Goal: Task Accomplishment & Management: Use online tool/utility

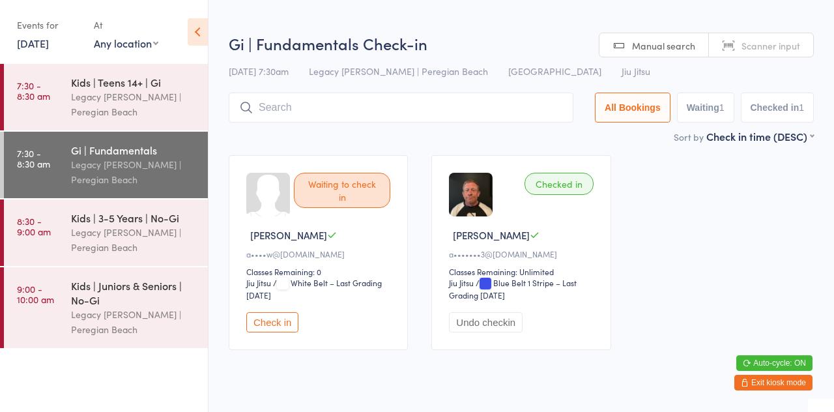
click at [317, 150] on div "Waiting to check in [PERSON_NAME] M a••••w@[DOMAIN_NAME] Classes Remaining: 0 J…" at bounding box center [521, 252] width 609 height 218
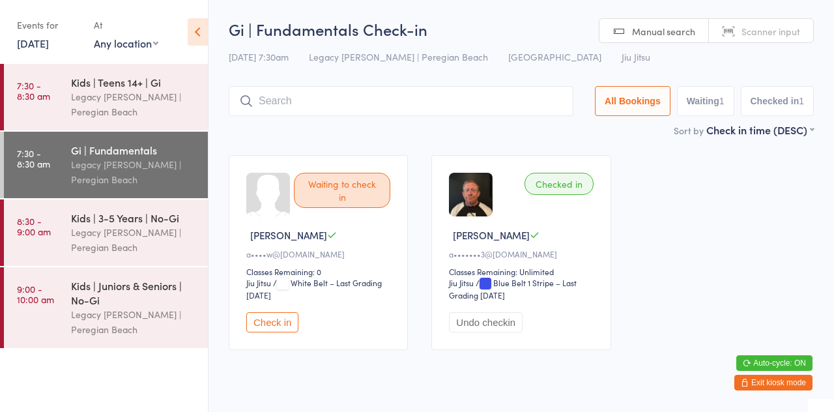
click at [138, 246] on div "Legacy [PERSON_NAME] | Peregian Beach" at bounding box center [134, 240] width 126 height 30
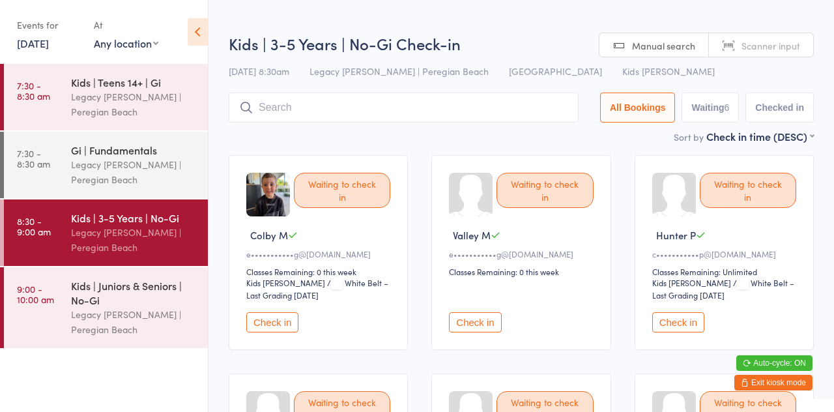
click at [372, 110] on input "search" at bounding box center [404, 108] width 350 height 30
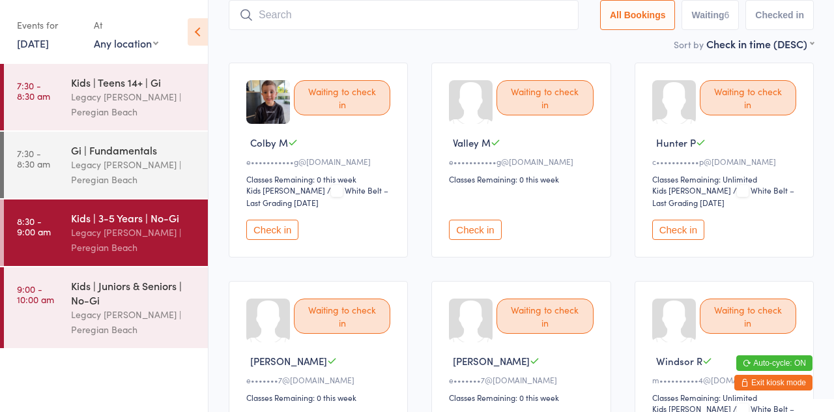
scroll to position [93, 0]
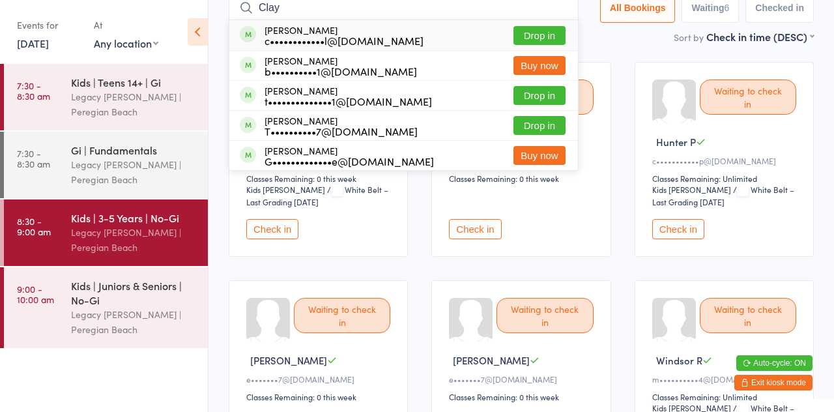
type input "Clay"
click at [564, 40] on button "Drop in" at bounding box center [540, 35] width 52 height 19
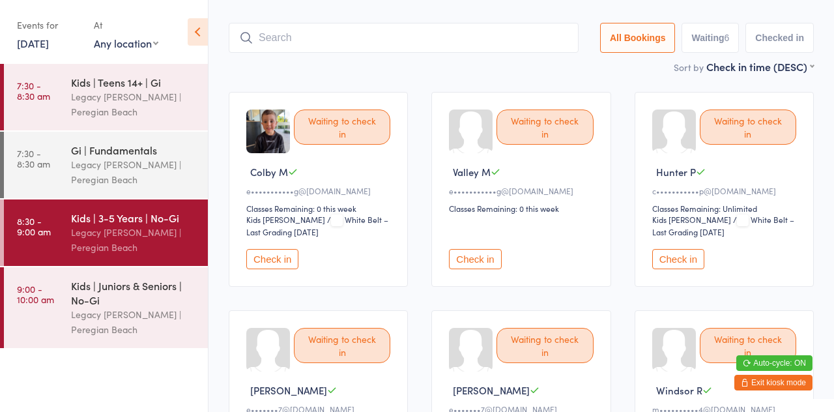
scroll to position [17, 0]
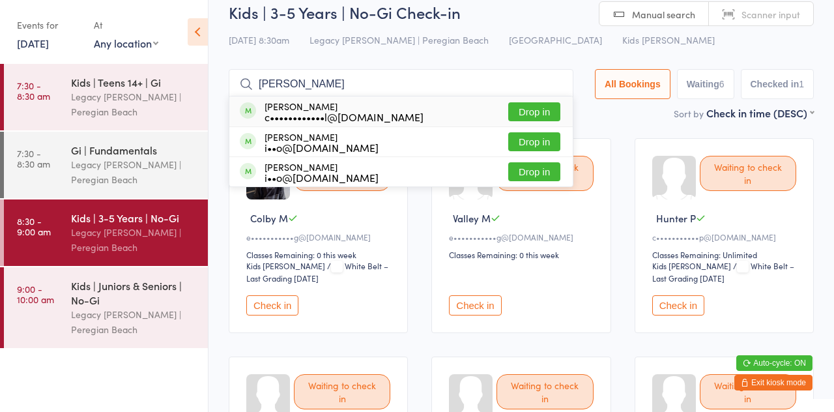
type input "[PERSON_NAME]"
click at [558, 113] on button "Drop in" at bounding box center [534, 111] width 52 height 19
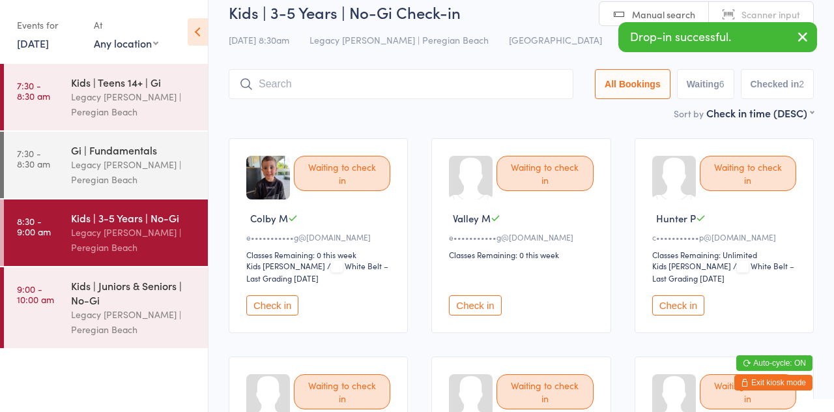
click at [546, 119] on div "Sort by Check in time (DESC) First name (ASC) First name (DESC) Last name (ASC)…" at bounding box center [521, 113] width 585 height 14
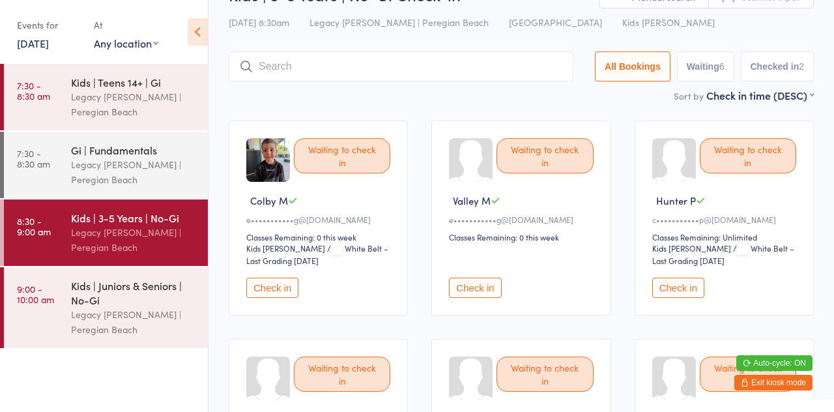
scroll to position [32, 0]
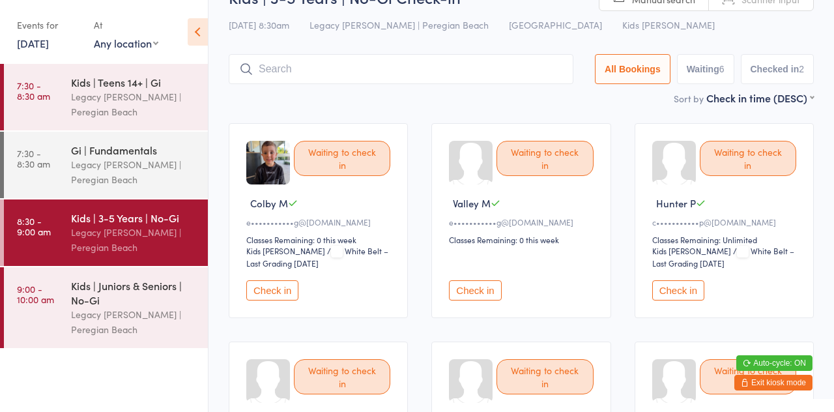
click at [410, 74] on input "search" at bounding box center [401, 69] width 345 height 30
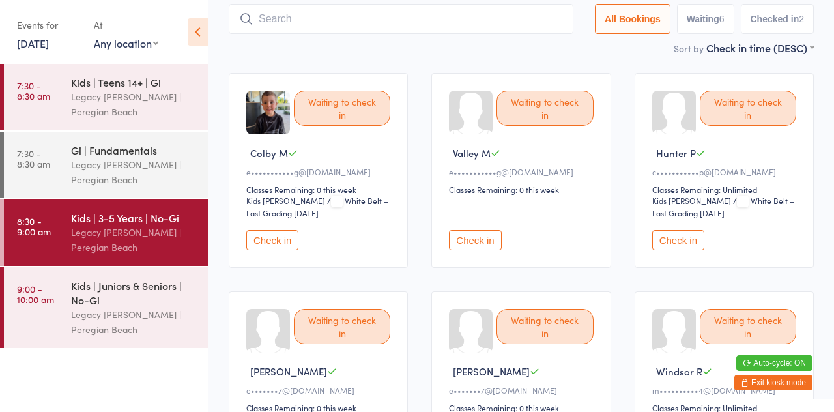
scroll to position [87, 0]
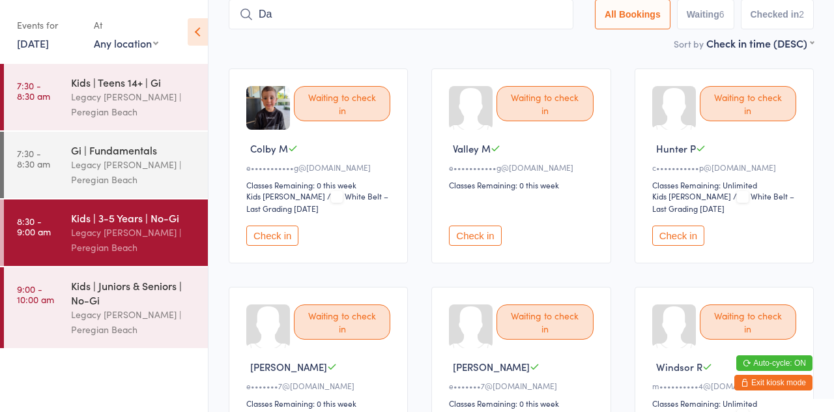
type input "D"
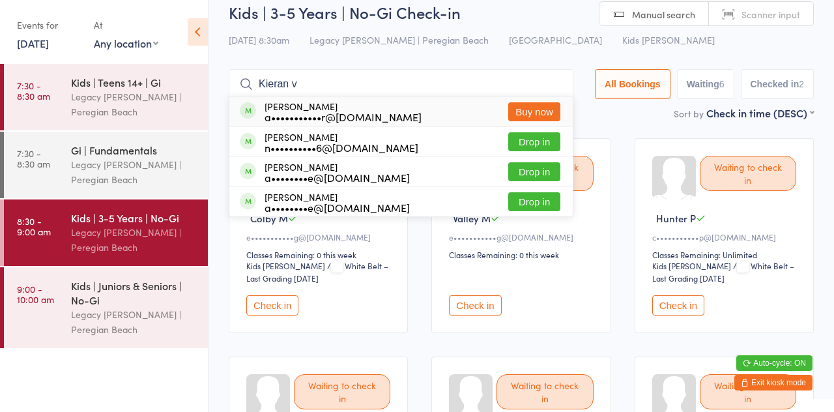
type input "Kieran v"
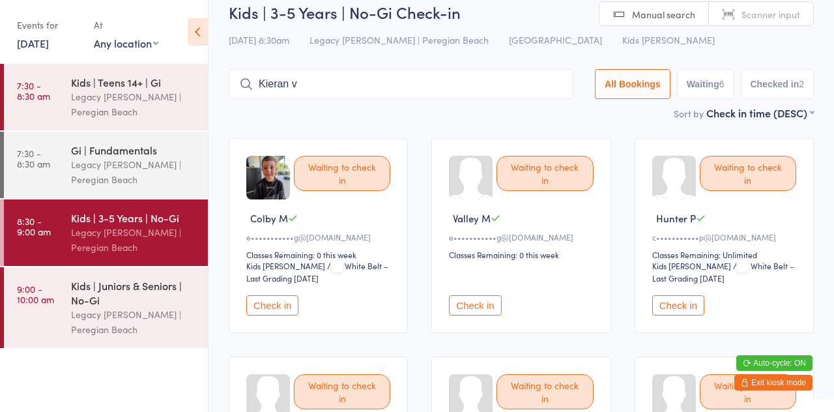
click at [115, 234] on div "Legacy [PERSON_NAME] | Peregian Beach" at bounding box center [134, 240] width 126 height 30
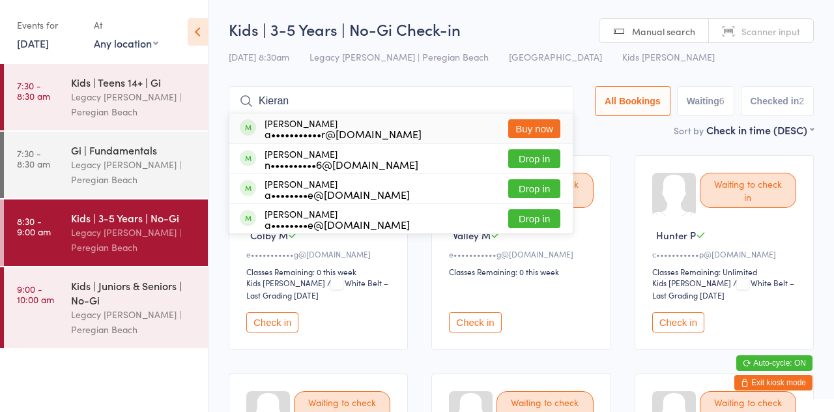
type input "Kieran"
click at [355, 70] on div "Kids | 3-5 Years | No-Gi Check-in [DATE] 8:30am Legacy Jiu Jitsu | Peregian Bea…" at bounding box center [521, 70] width 585 height 104
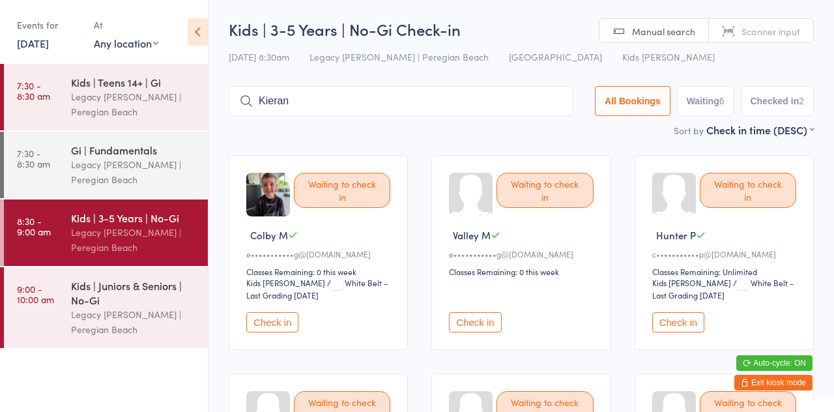
click at [688, 328] on button "Check in" at bounding box center [678, 322] width 52 height 20
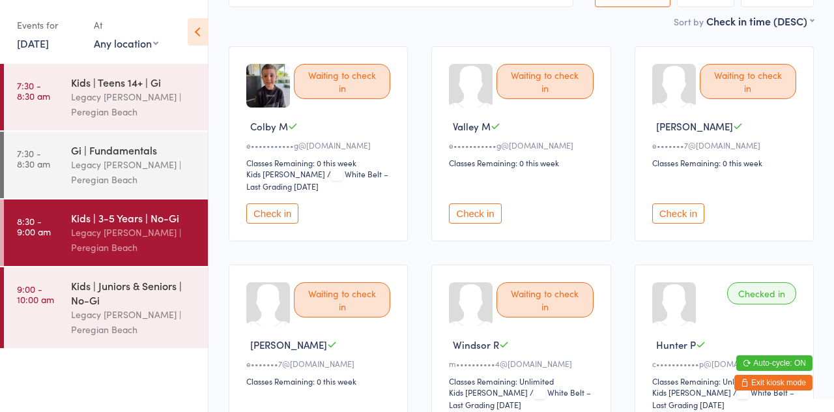
scroll to position [106, 0]
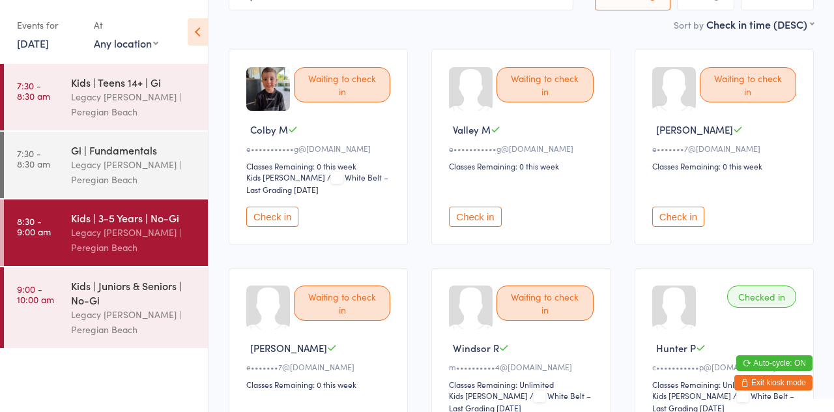
click at [256, 221] on button "Check in" at bounding box center [272, 217] width 52 height 20
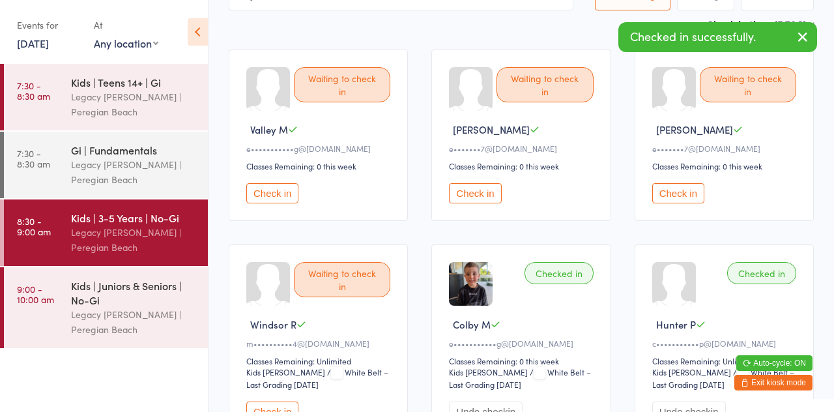
click at [478, 196] on button "Check in" at bounding box center [475, 193] width 52 height 20
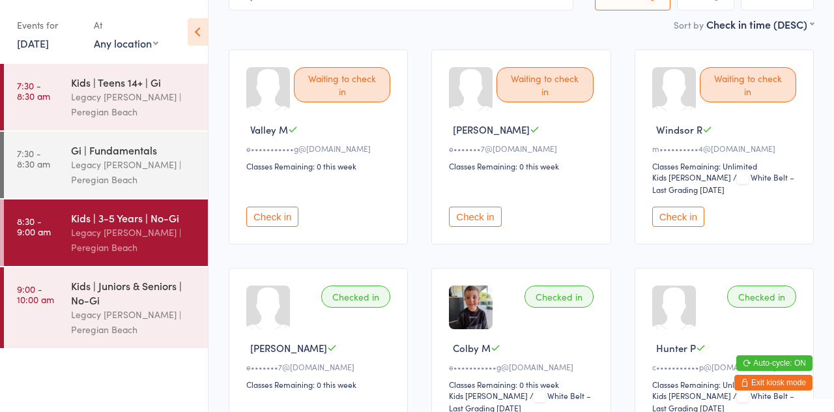
click at [276, 214] on button "Check in" at bounding box center [272, 217] width 52 height 20
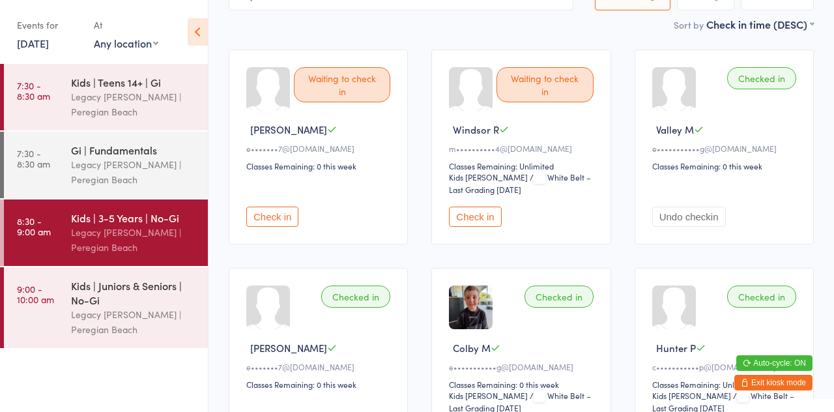
click at [408, 33] on main "Kids | 3-5 Years | No-Gi Check-in [DATE] 8:30am Legacy Jiu Jitsu | Peregian Bea…" at bounding box center [521, 303] width 585 height 781
click at [272, 216] on button "Check in" at bounding box center [272, 217] width 52 height 20
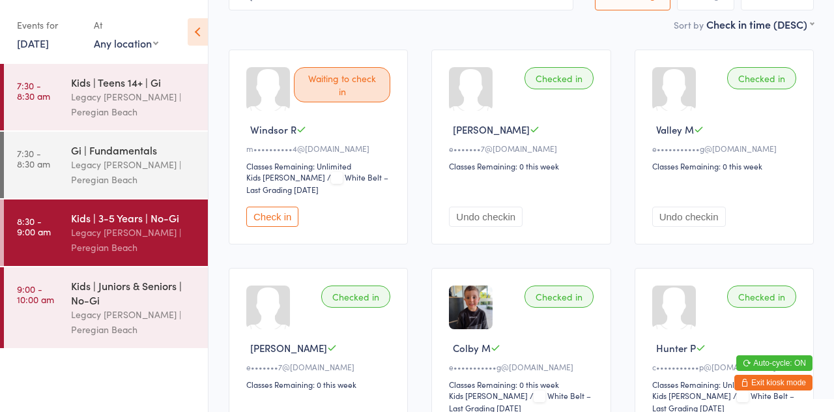
scroll to position [0, 0]
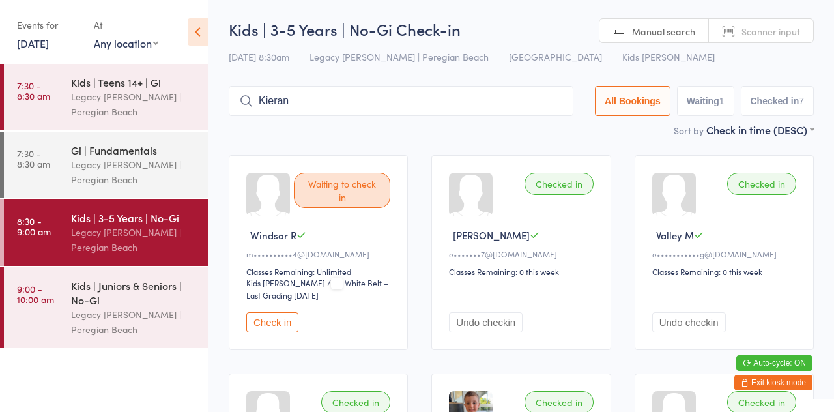
click at [113, 181] on div "Legacy [PERSON_NAME] | Peregian Beach" at bounding box center [134, 172] width 126 height 30
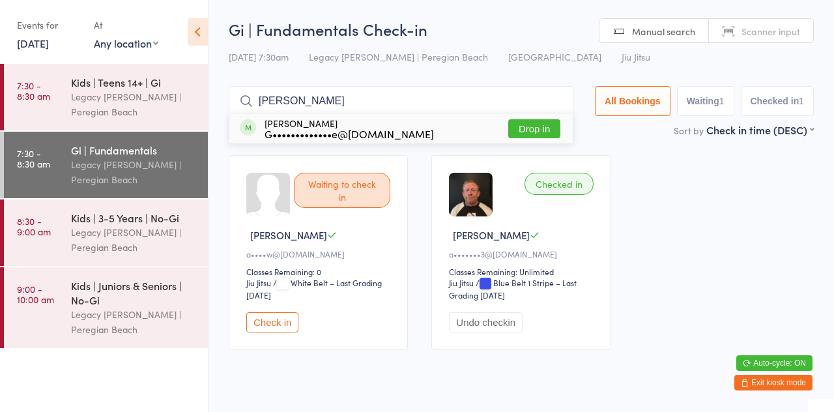
type input "[PERSON_NAME]"
click at [428, 126] on div "[PERSON_NAME] G•••••••••••••e@[DOMAIN_NAME] Drop in" at bounding box center [400, 128] width 343 height 30
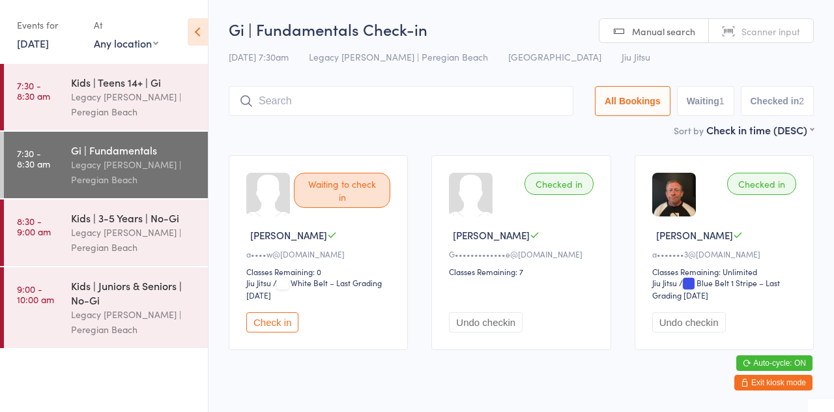
click at [134, 95] on div "Legacy [PERSON_NAME] | Peregian Beach" at bounding box center [134, 104] width 126 height 30
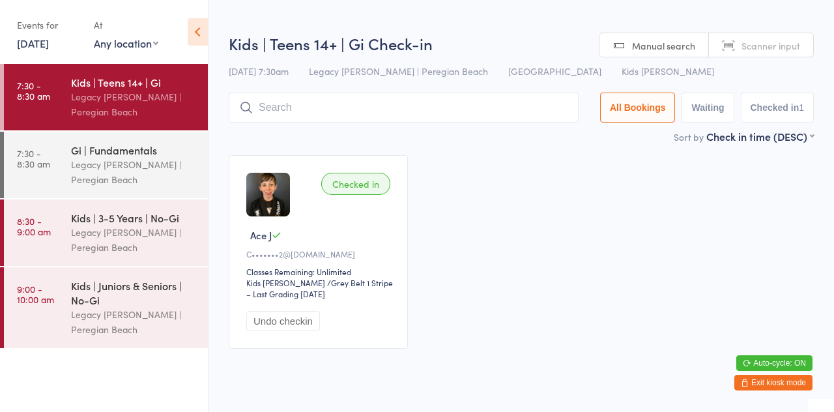
click at [630, 143] on div "Sort by Check in time (DESC) First name (ASC) First name (DESC) Last name (ASC)…" at bounding box center [521, 136] width 585 height 14
click at [367, 103] on input "search" at bounding box center [404, 108] width 350 height 30
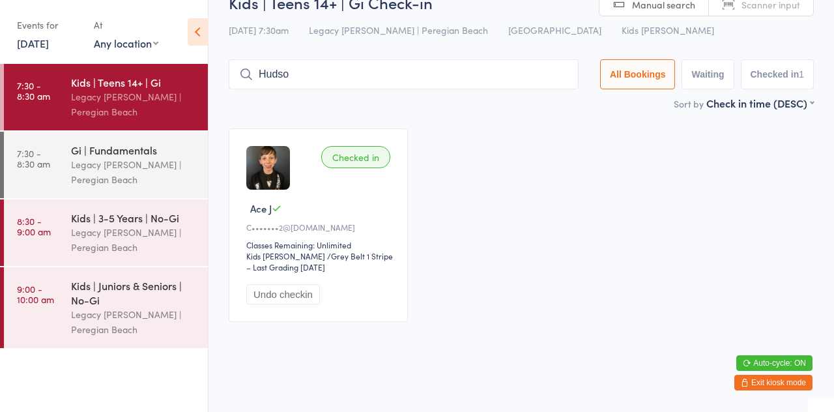
scroll to position [12, 0]
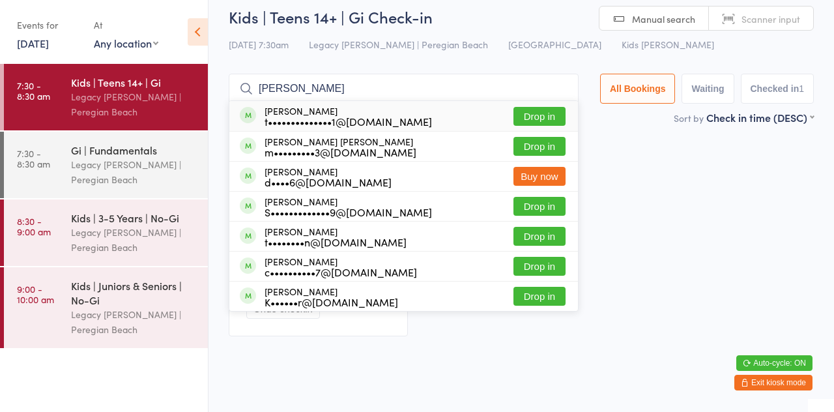
type input "[PERSON_NAME]"
click at [559, 120] on button "Drop in" at bounding box center [540, 116] width 52 height 19
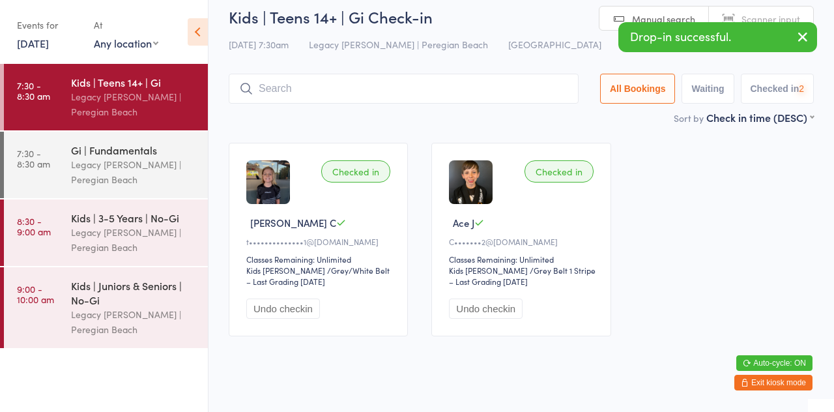
click at [400, 124] on div "Sort by Check in time (DESC) First name (ASC) First name (DESC) Last name (ASC)…" at bounding box center [521, 117] width 585 height 14
click at [149, 175] on div "Legacy [PERSON_NAME] | Peregian Beach" at bounding box center [134, 172] width 126 height 30
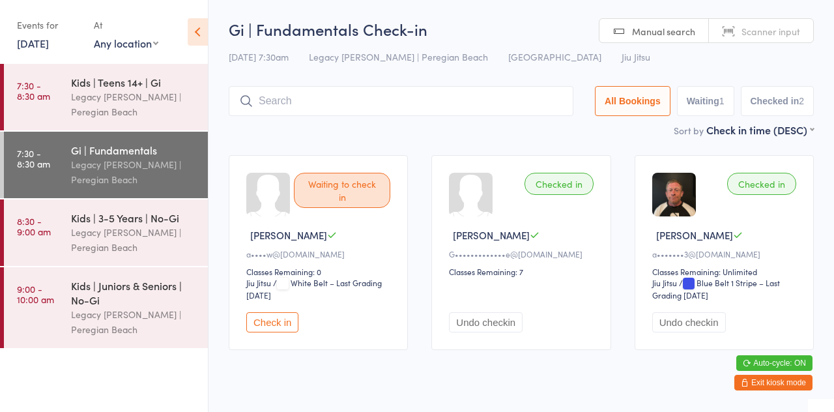
click at [50, 57] on div "Events for [DATE] [DATE] [DATE] Sun Mon Tue Wed Thu Fri Sat 40 28 29 30 01 02 0…" at bounding box center [104, 33] width 208 height 66
click at [38, 46] on link "[DATE]" at bounding box center [33, 43] width 32 height 14
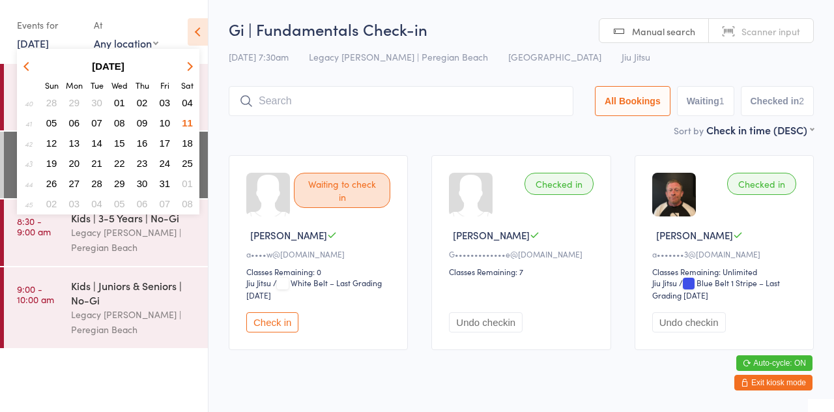
click at [142, 124] on span "09" at bounding box center [142, 122] width 11 height 11
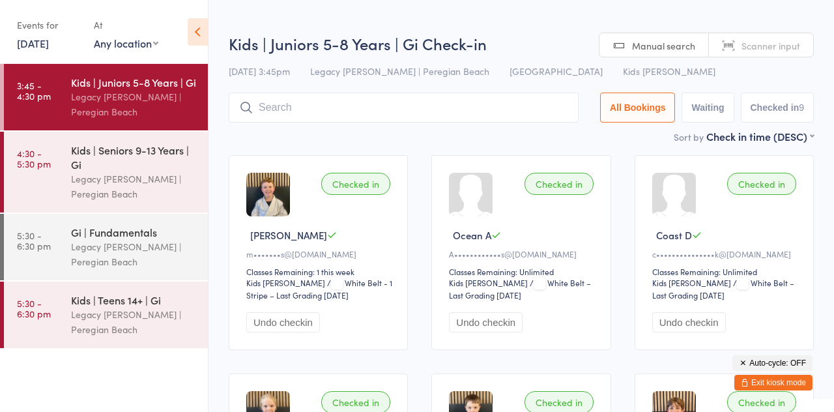
click at [347, 138] on div "Sort by Check in time (DESC) First name (ASC) First name (DESC) Last name (ASC)…" at bounding box center [521, 136] width 585 height 14
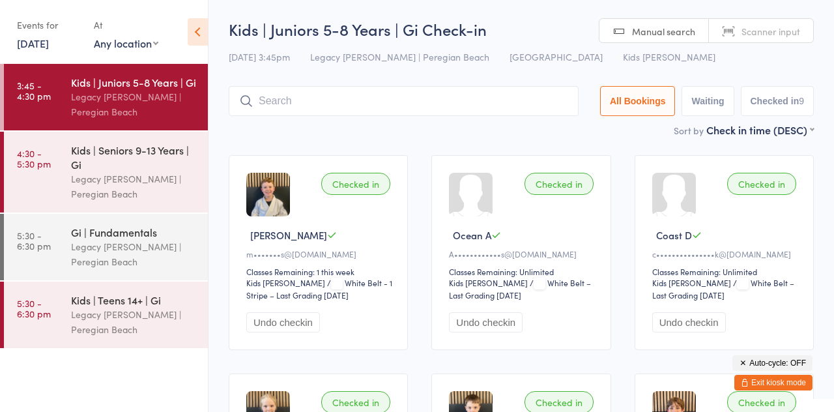
click at [315, 100] on input "search" at bounding box center [404, 101] width 350 height 30
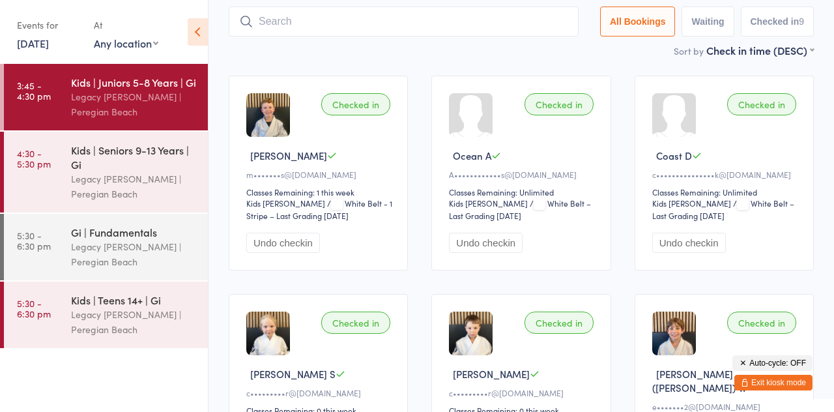
scroll to position [87, 0]
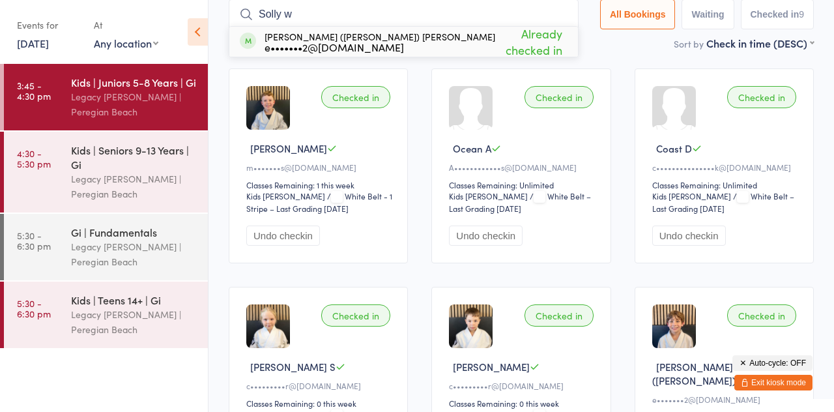
click at [619, 57] on div "Checked in [PERSON_NAME] m•••••••s@[DOMAIN_NAME] Classes Remaining: 1 this week…" at bounding box center [521, 391] width 609 height 669
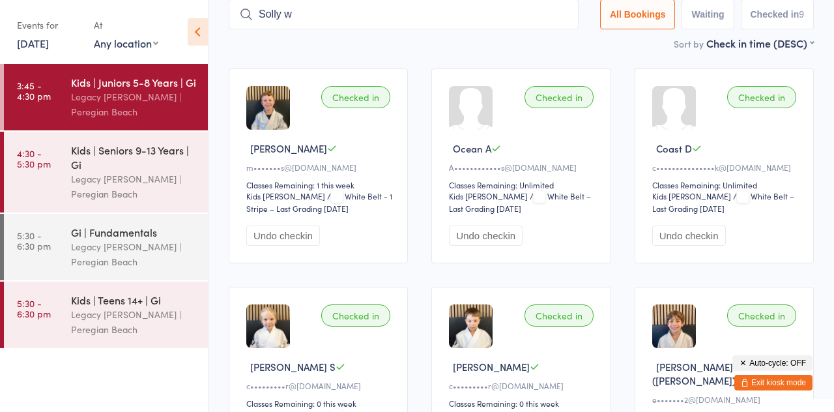
click at [351, 20] on input "Solly w" at bounding box center [404, 14] width 350 height 30
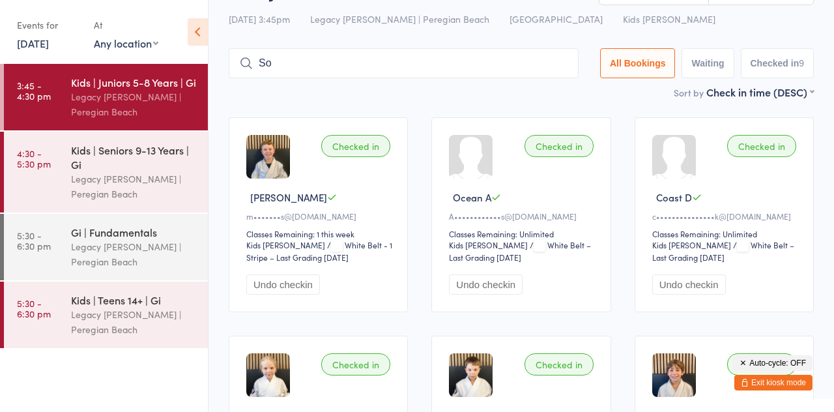
type input "S"
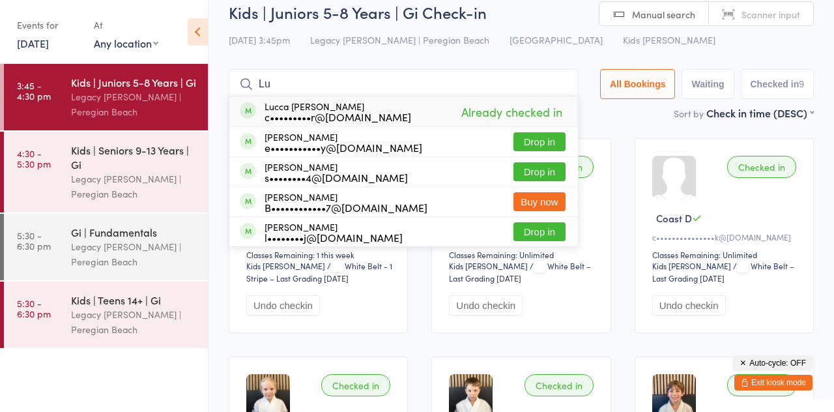
type input "L"
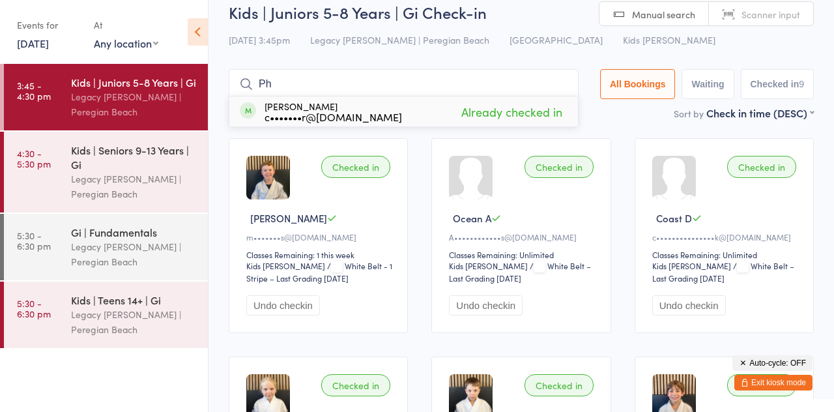
type input "P"
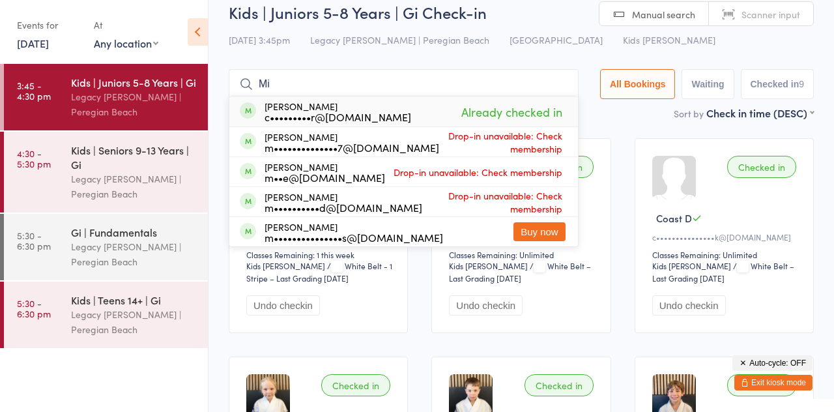
type input "M"
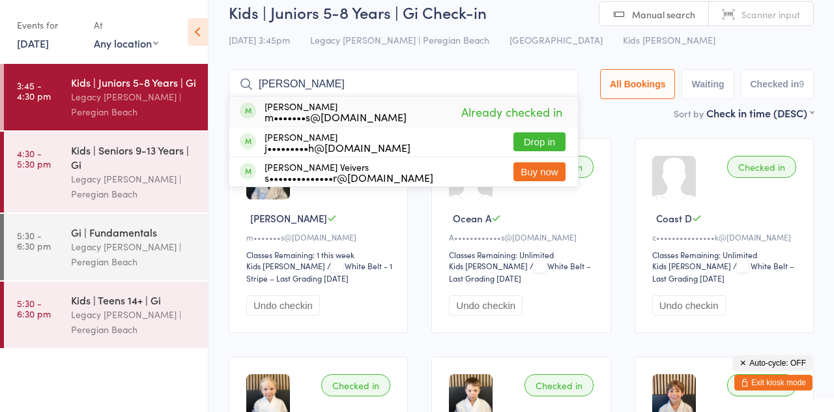
type input "[PERSON_NAME]"
click at [658, 123] on main "Kids | Juniors 5-8 Years | Gi Check-in [DATE] 3:45pm Legacy Jiu Jitsu | Peregia…" at bounding box center [521, 398] width 585 height 794
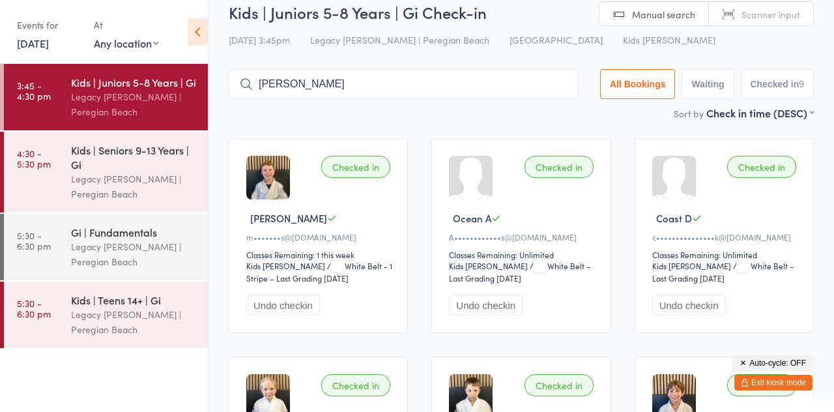
click at [414, 88] on input "[PERSON_NAME]" at bounding box center [404, 84] width 350 height 30
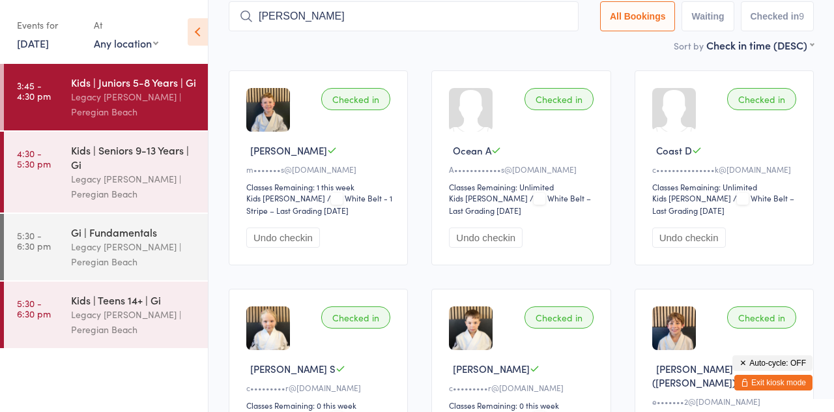
scroll to position [86, 0]
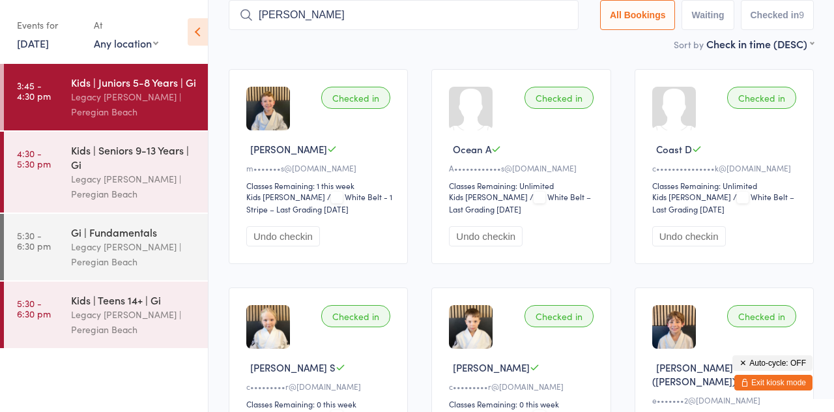
click at [568, 17] on input "[PERSON_NAME]" at bounding box center [404, 15] width 350 height 30
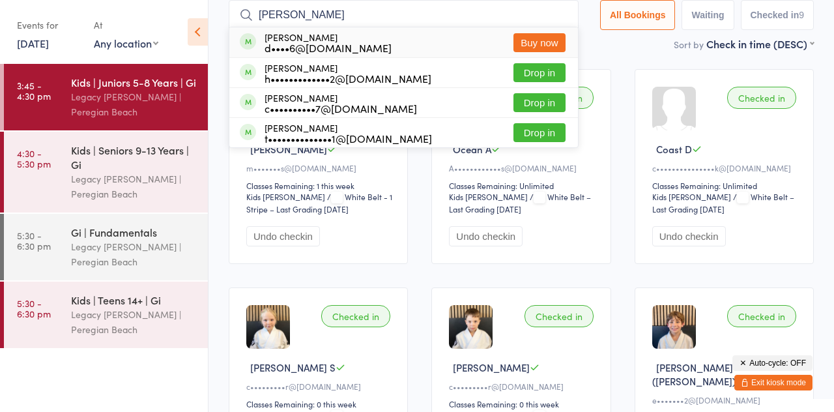
type input "[PERSON_NAME]"
click at [49, 46] on link "[DATE]" at bounding box center [33, 43] width 32 height 14
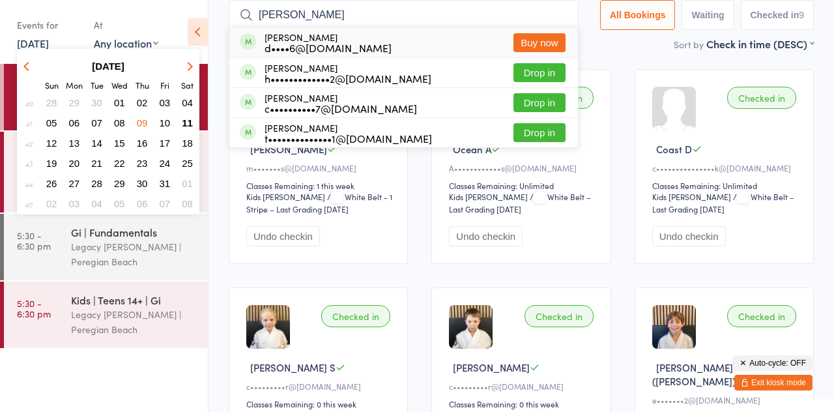
click at [190, 130] on button "11" at bounding box center [187, 123] width 20 height 18
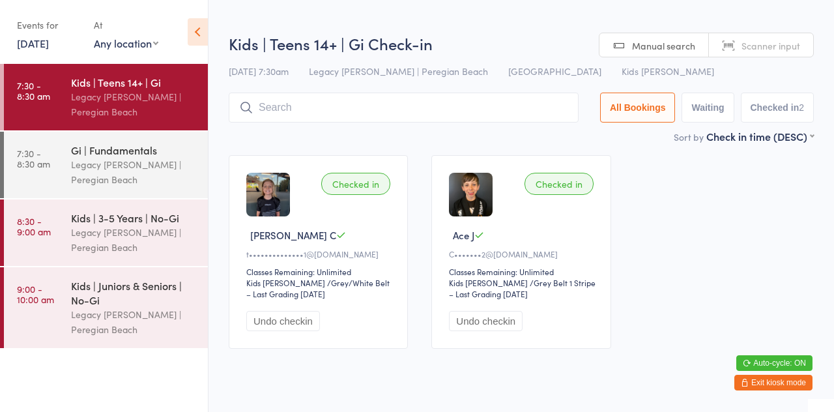
click at [226, 144] on div "Checked in [PERSON_NAME] C t••••••••••••••1@[DOMAIN_NAME] Classes Remaining: Un…" at bounding box center [521, 251] width 609 height 217
click at [126, 304] on div "Kids | Juniors & Seniors | No-Gi" at bounding box center [134, 292] width 126 height 29
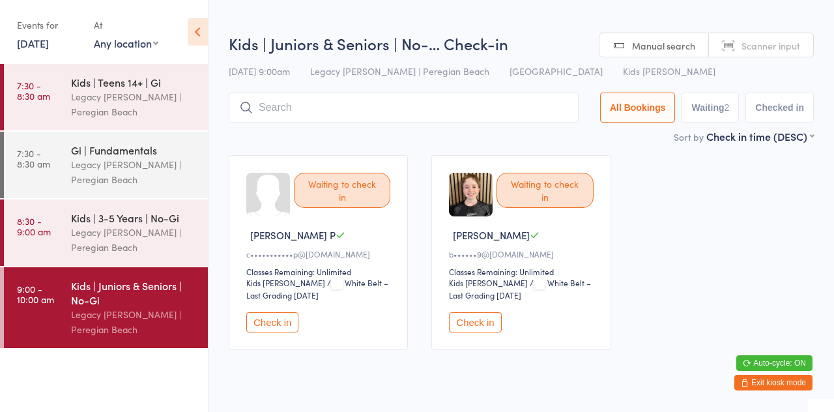
click at [220, 133] on ui-view "Kids | Juniors & Seniors | No-… Check-in [DATE] 9:00am Legacy Jiu Jitsu | Pereg…" at bounding box center [522, 197] width 626 height 329
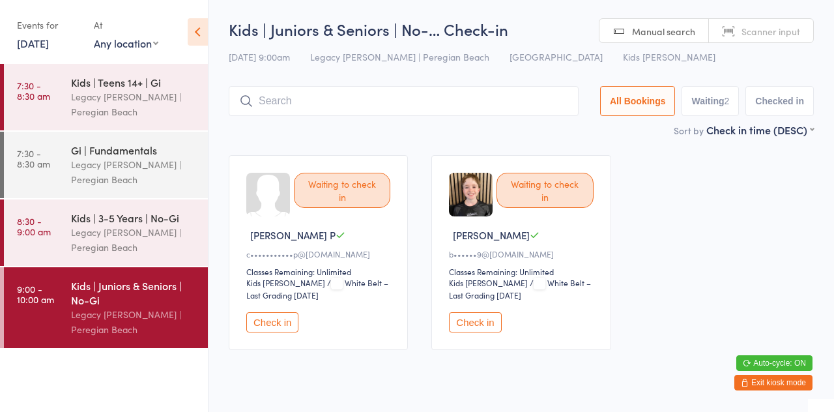
click at [339, 107] on input "search" at bounding box center [404, 101] width 350 height 30
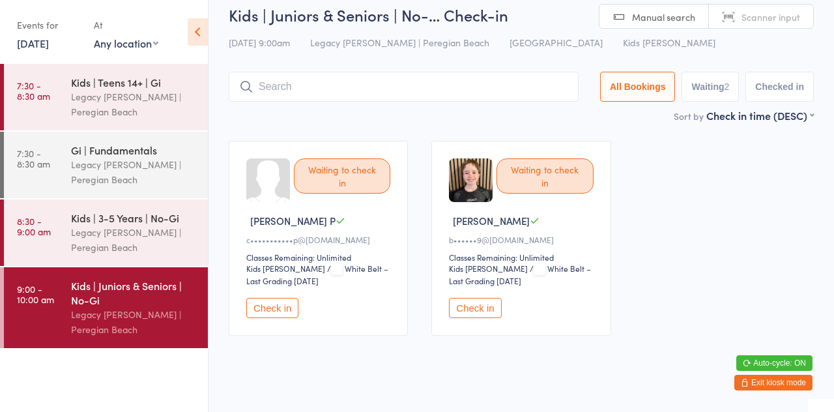
scroll to position [27, 0]
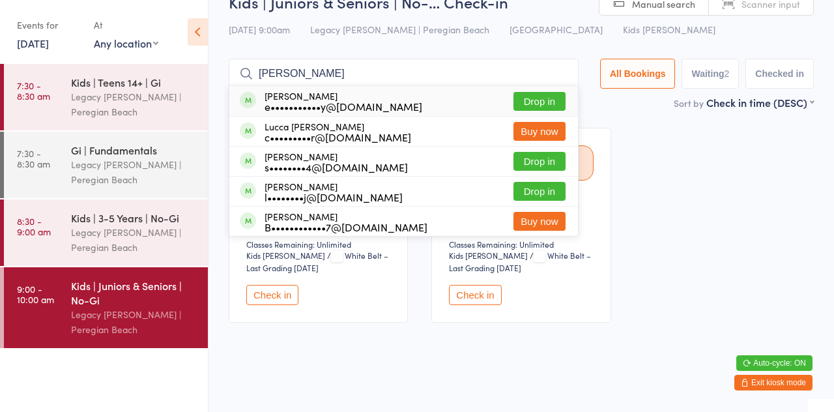
type input "[PERSON_NAME]"
click at [551, 94] on button "Drop in" at bounding box center [540, 101] width 52 height 19
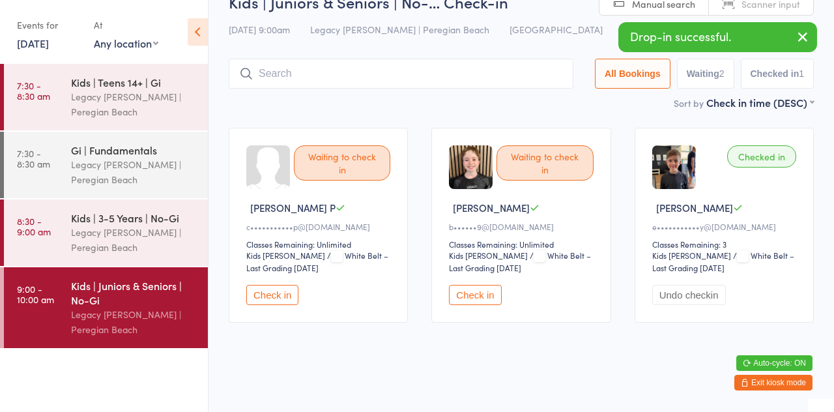
click at [684, 118] on div "Waiting to check in [PERSON_NAME] P c•••••••••••p@[DOMAIN_NAME] Classes Remaini…" at bounding box center [521, 225] width 609 height 218
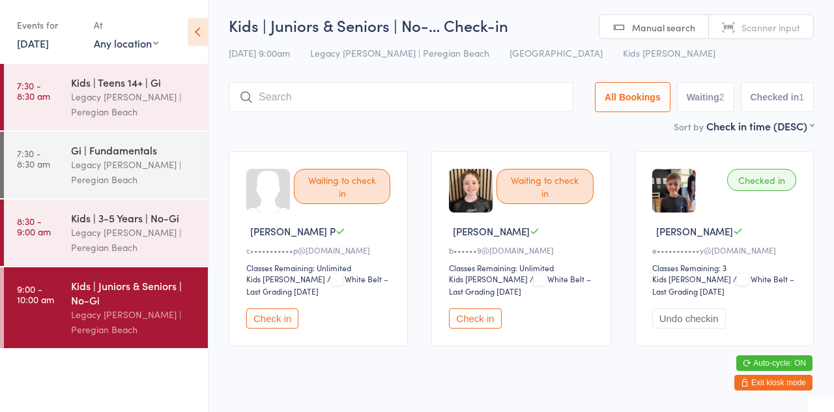
scroll to position [0, 0]
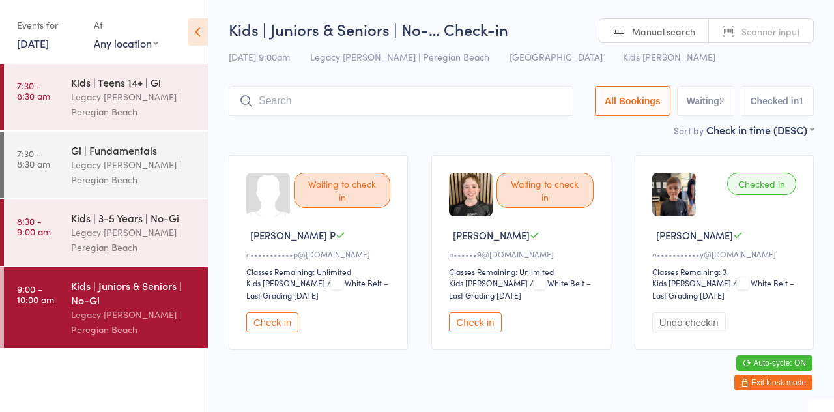
click at [392, 104] on input "search" at bounding box center [401, 101] width 345 height 30
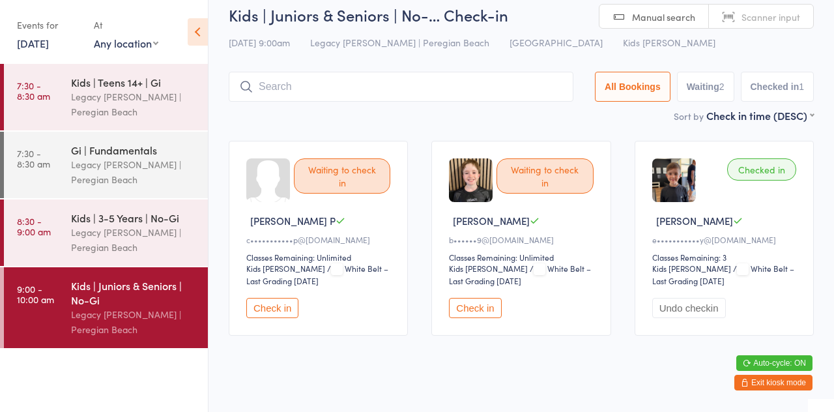
scroll to position [27, 0]
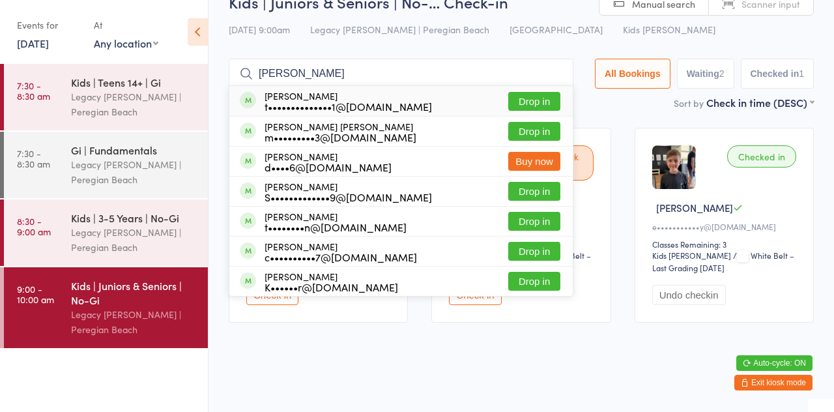
type input "[PERSON_NAME]"
click at [366, 141] on div "m•••••••••3@[DOMAIN_NAME]" at bounding box center [341, 137] width 152 height 10
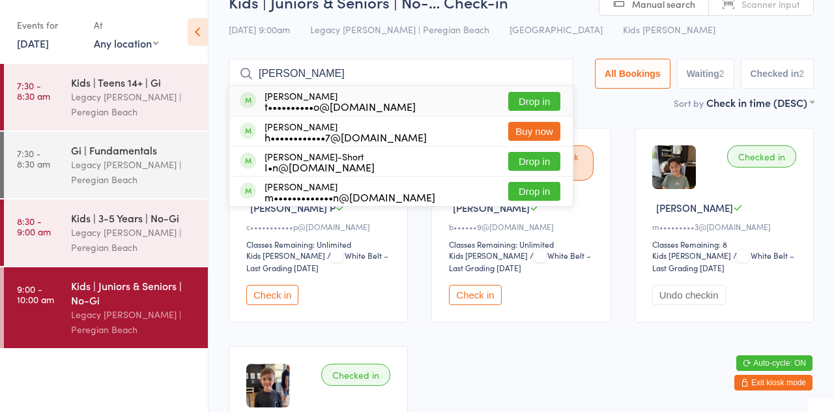
type input "[PERSON_NAME]"
click at [558, 167] on button "Drop in" at bounding box center [534, 161] width 52 height 19
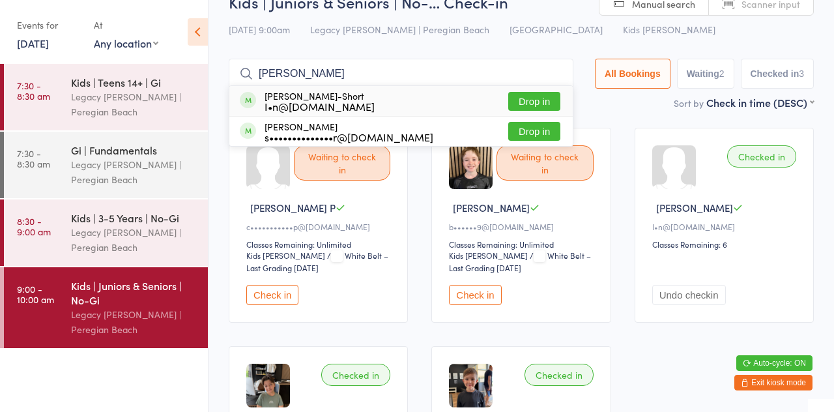
type input "[PERSON_NAME]"
click at [542, 104] on button "Drop in" at bounding box center [534, 101] width 52 height 19
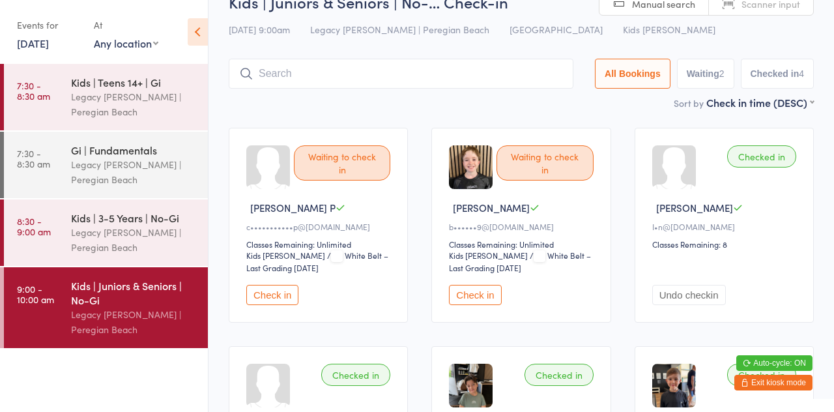
click at [49, 45] on link "[DATE]" at bounding box center [33, 43] width 32 height 14
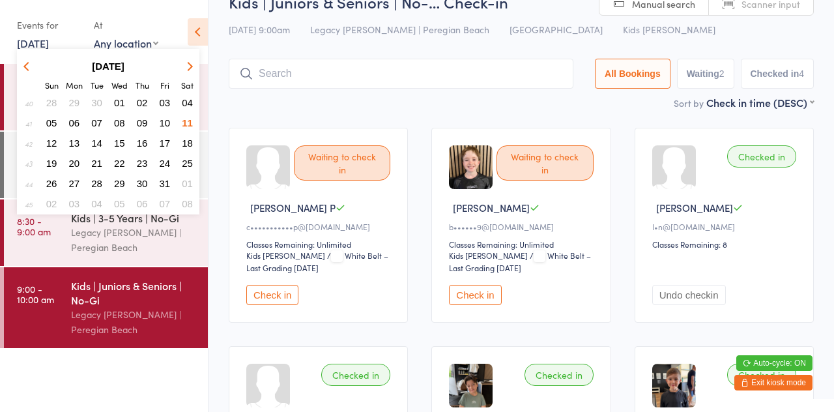
click at [138, 130] on button "09" at bounding box center [142, 123] width 20 height 18
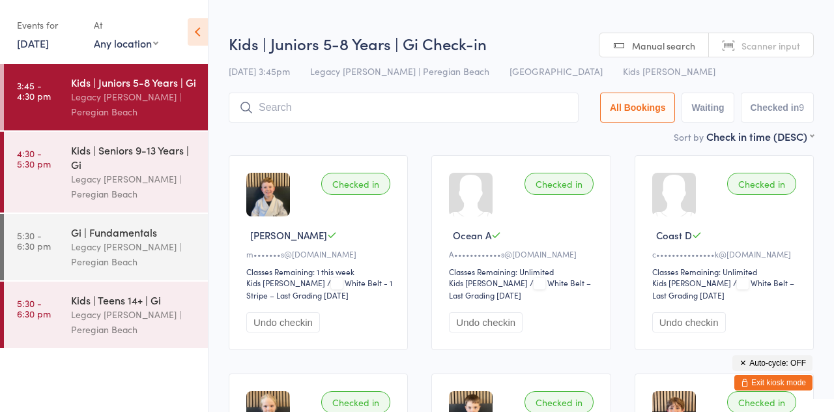
click at [144, 184] on div "Legacy [PERSON_NAME] | Peregian Beach" at bounding box center [134, 186] width 126 height 30
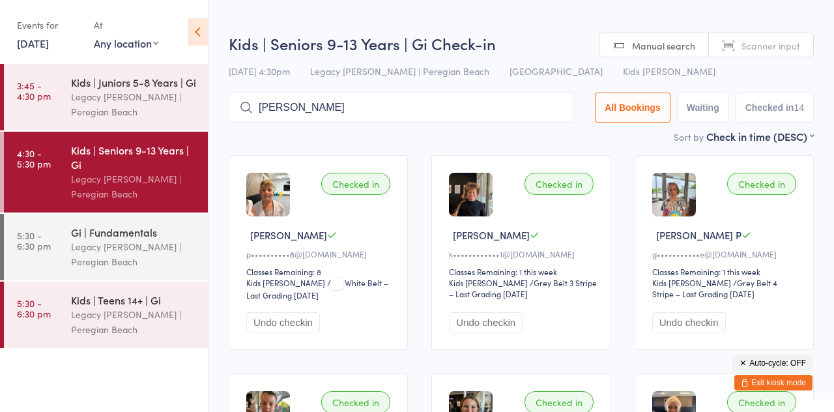
type input "[PERSON_NAME]"
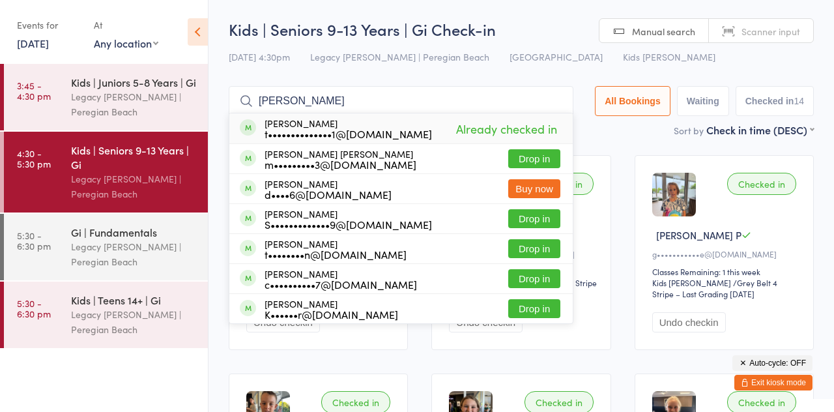
click at [564, 101] on input "[PERSON_NAME]" at bounding box center [401, 101] width 345 height 30
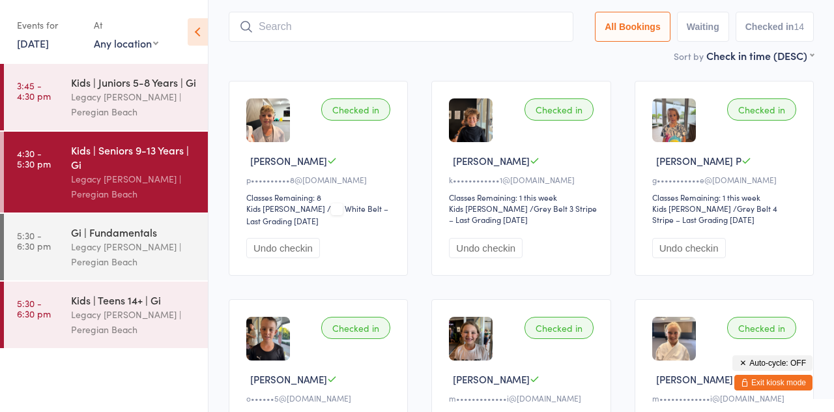
scroll to position [87, 0]
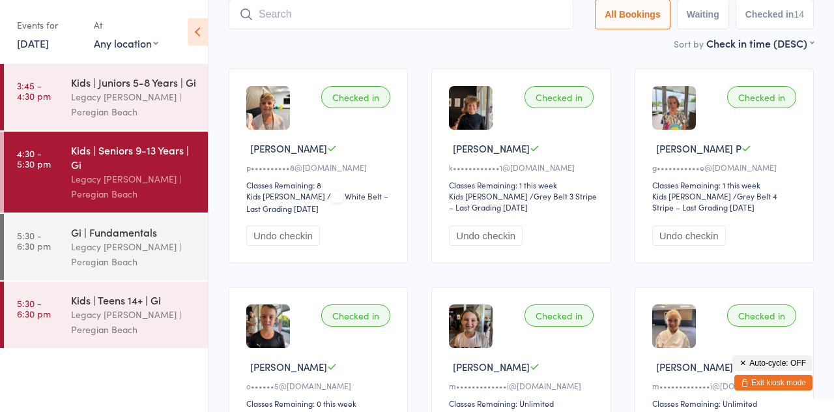
click at [340, 20] on input "search" at bounding box center [401, 14] width 345 height 30
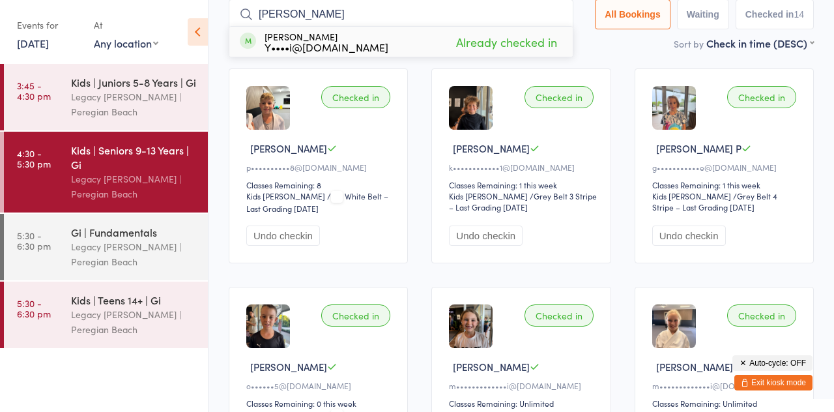
type input "[PERSON_NAME]"
click at [568, 27] on div "[PERSON_NAME] Y••••i@[DOMAIN_NAME] Already checked in" at bounding box center [400, 42] width 343 height 30
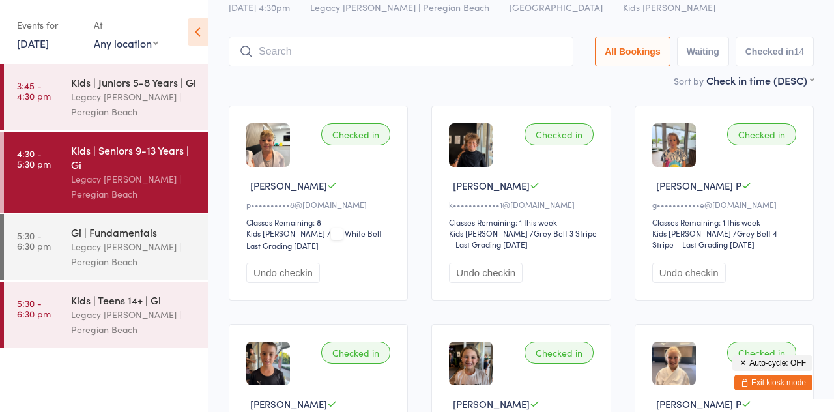
scroll to position [17, 0]
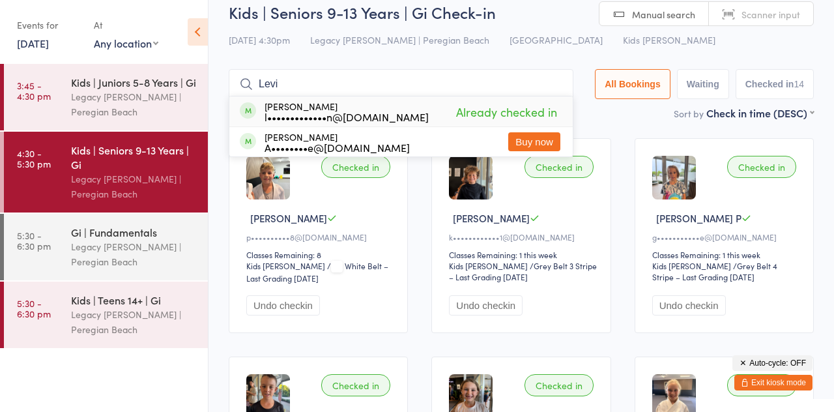
type input "Levi"
click at [568, 99] on div "[PERSON_NAME] l•••••••••••••n@[DOMAIN_NAME] Already checked in" at bounding box center [400, 111] width 343 height 30
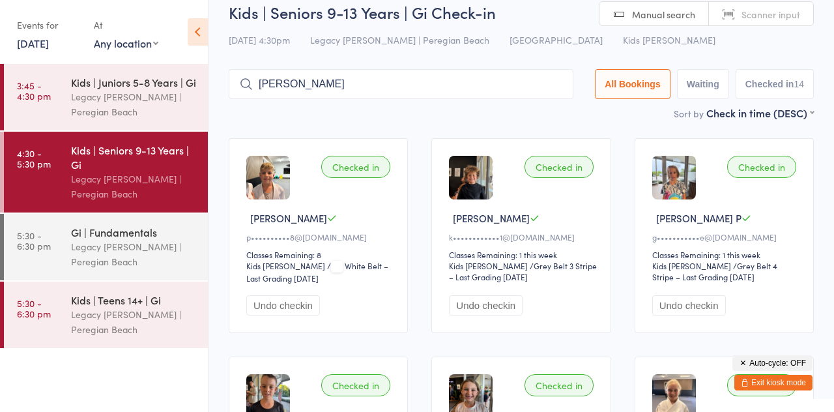
type input "[PERSON_NAME]"
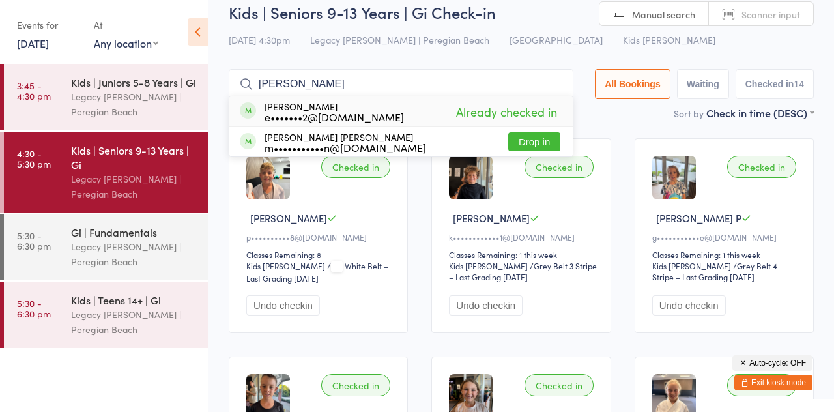
click at [563, 85] on input "[PERSON_NAME]" at bounding box center [401, 84] width 345 height 30
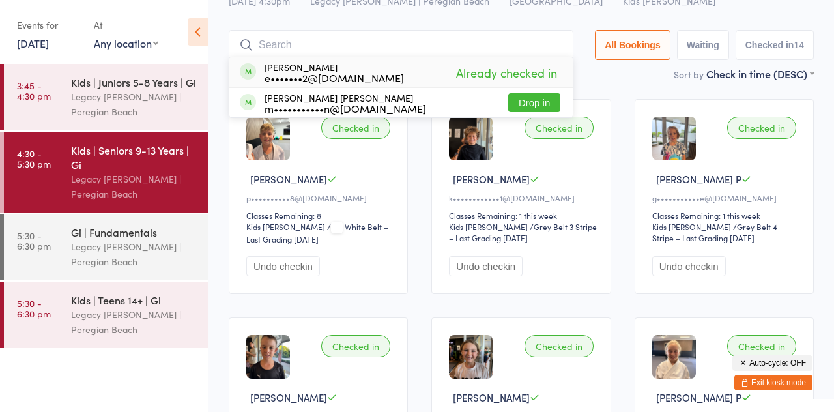
scroll to position [86, 0]
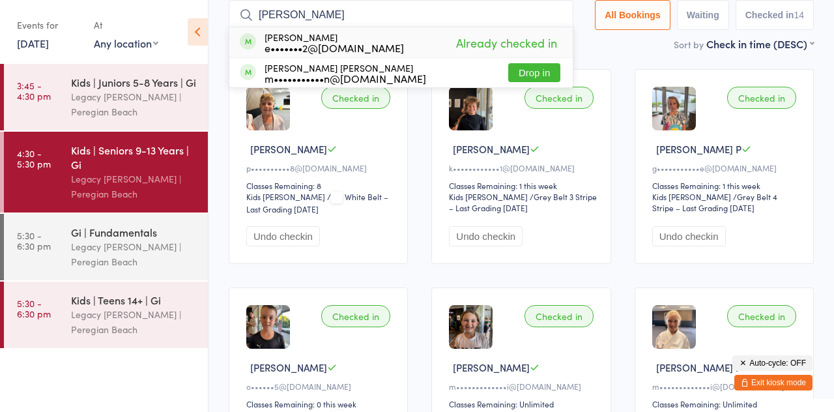
type input "[PERSON_NAME]"
click at [564, 15] on input "[PERSON_NAME]" at bounding box center [401, 15] width 345 height 30
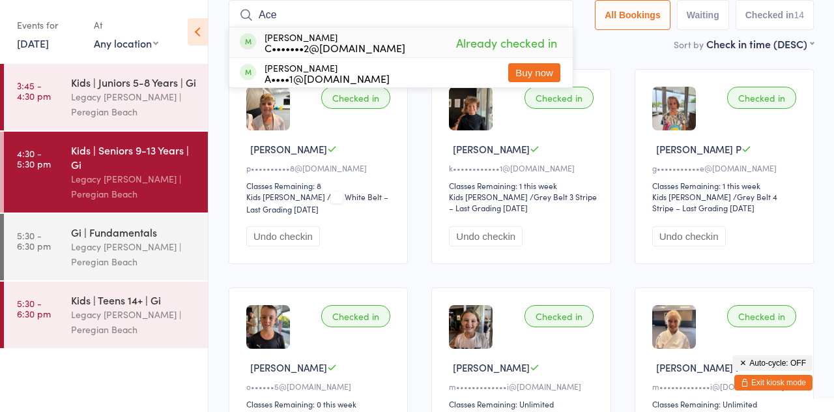
type input "Ace"
click at [559, 29] on div "[PERSON_NAME] C•••••••2@[DOMAIN_NAME] Already checked in" at bounding box center [400, 42] width 343 height 30
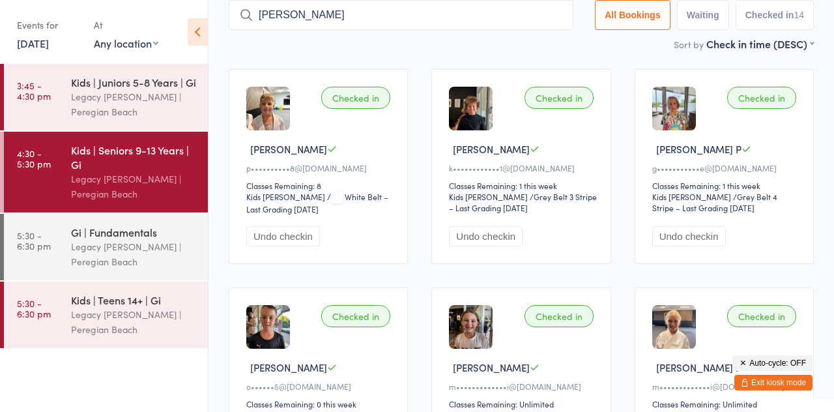
type input "[PERSON_NAME]"
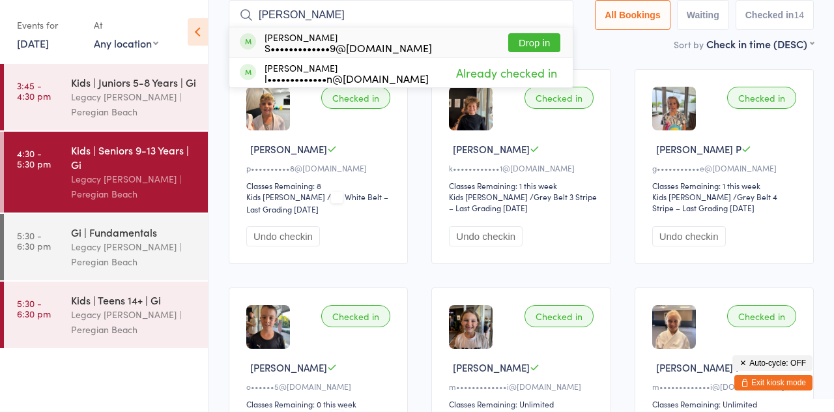
click at [564, 15] on input "[PERSON_NAME]" at bounding box center [401, 15] width 345 height 30
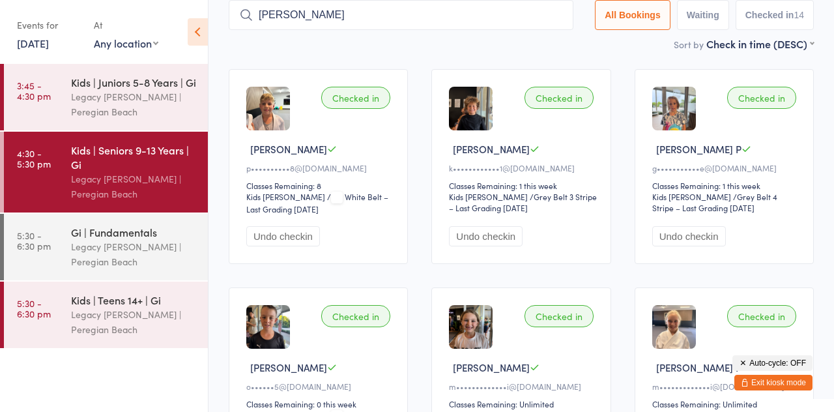
type input "[PERSON_NAME]"
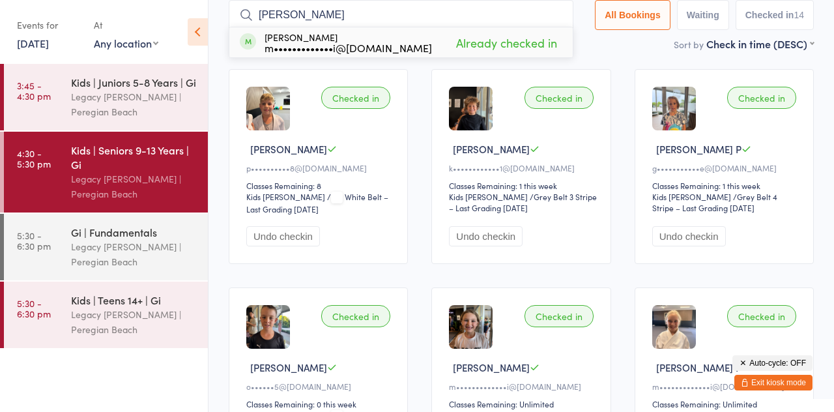
click at [564, 15] on input "[PERSON_NAME]" at bounding box center [401, 15] width 345 height 30
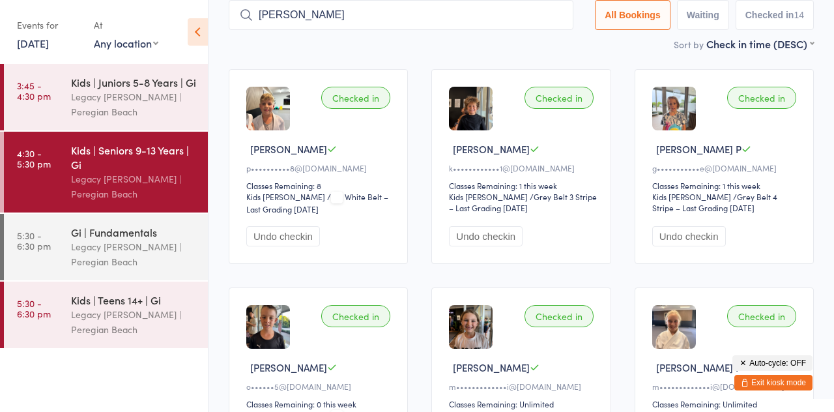
type input "[PERSON_NAME]"
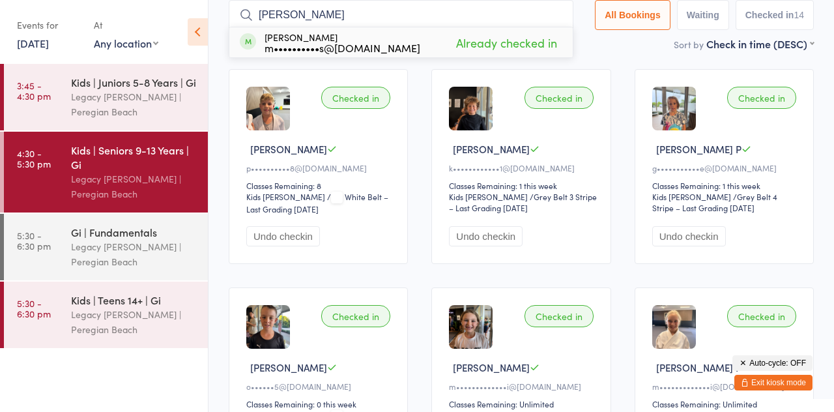
click at [564, 15] on input "[PERSON_NAME]" at bounding box center [401, 15] width 345 height 30
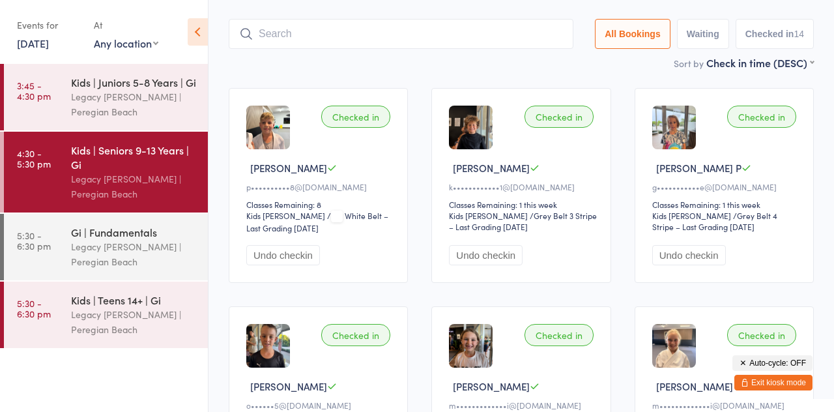
scroll to position [66, 0]
type input "[PERSON_NAME]"
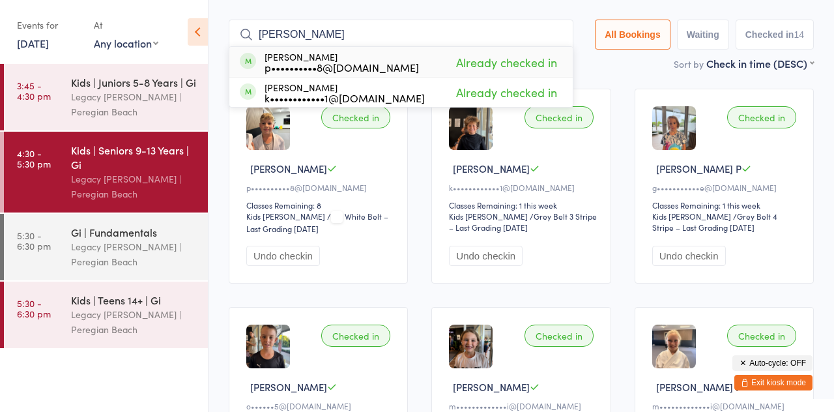
click at [563, 36] on input "[PERSON_NAME]" at bounding box center [401, 35] width 345 height 30
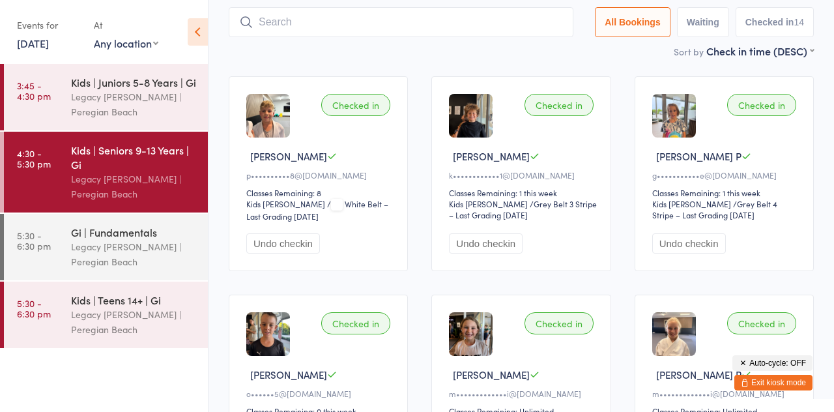
scroll to position [87, 0]
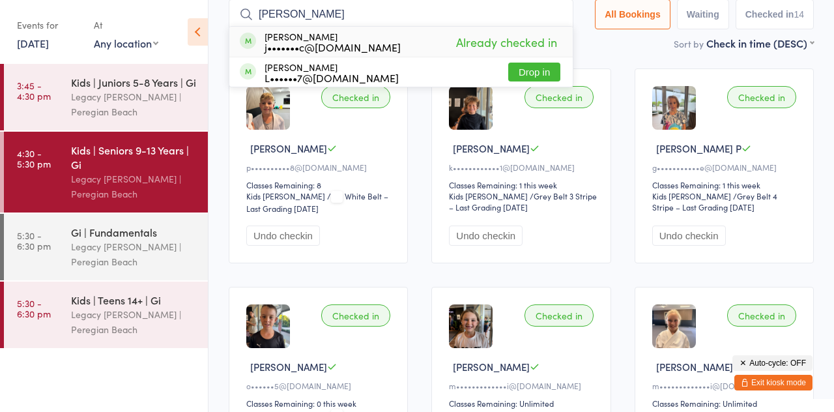
type input "[PERSON_NAME]"
click at [567, 26] on input "[PERSON_NAME]" at bounding box center [401, 14] width 345 height 30
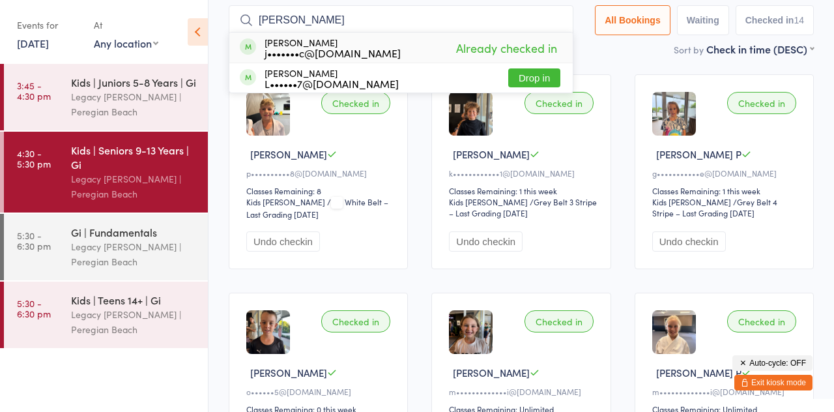
scroll to position [86, 0]
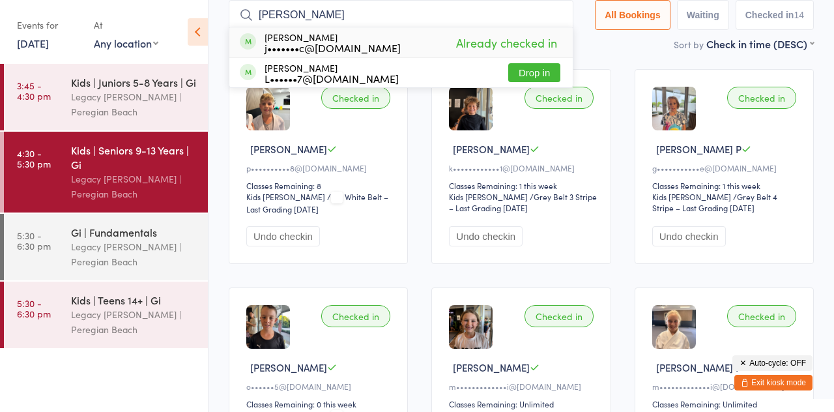
click at [564, 15] on input "[PERSON_NAME]" at bounding box center [401, 15] width 345 height 30
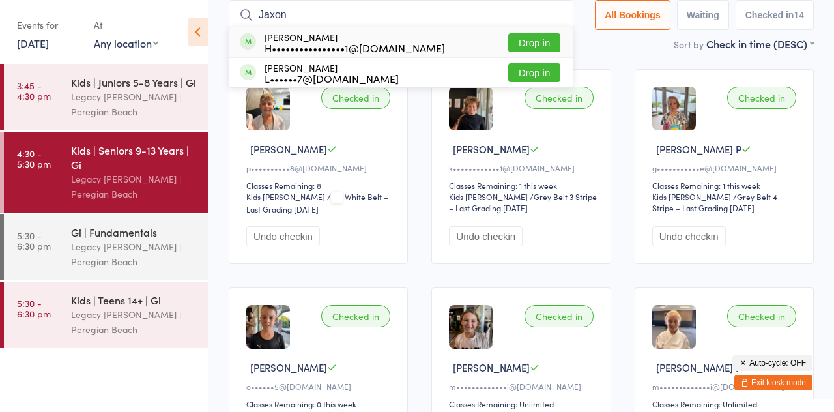
type input "Jaxon"
click at [555, 49] on button "Drop in" at bounding box center [534, 42] width 52 height 19
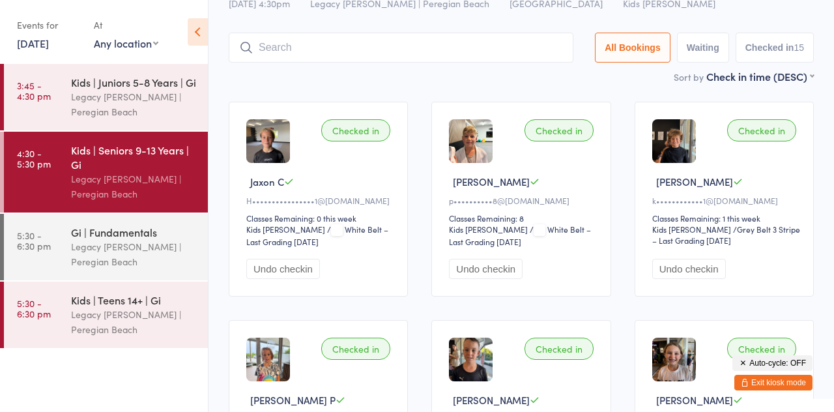
scroll to position [0, 0]
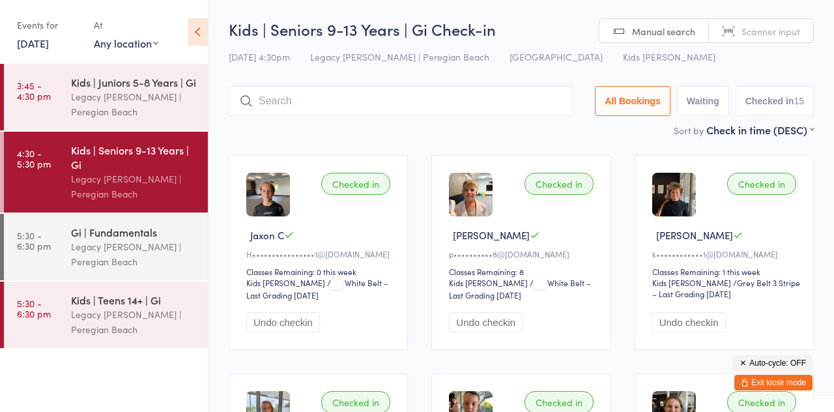
click at [49, 42] on link "[DATE]" at bounding box center [33, 43] width 32 height 14
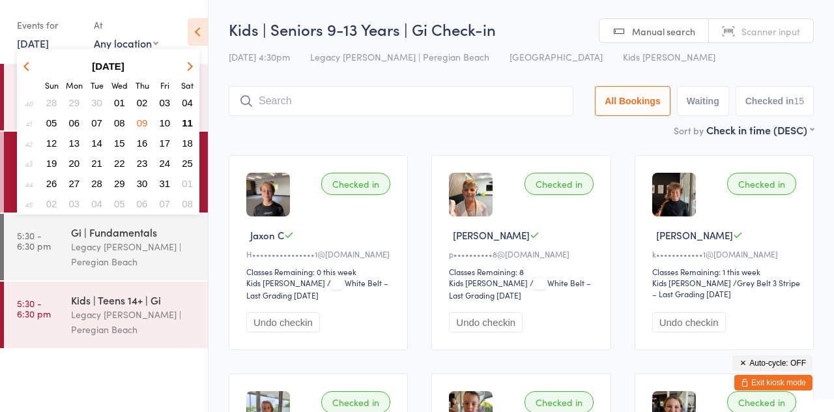
click at [162, 124] on span "10" at bounding box center [165, 122] width 11 height 11
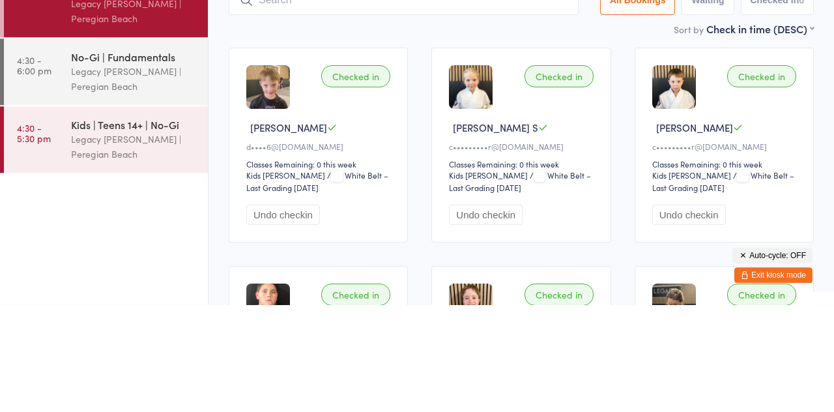
click at [351, 159] on div "Checked in [PERSON_NAME] H d••••6@[DOMAIN_NAME] Classes Remaining: 0 this week …" at bounding box center [318, 252] width 179 height 195
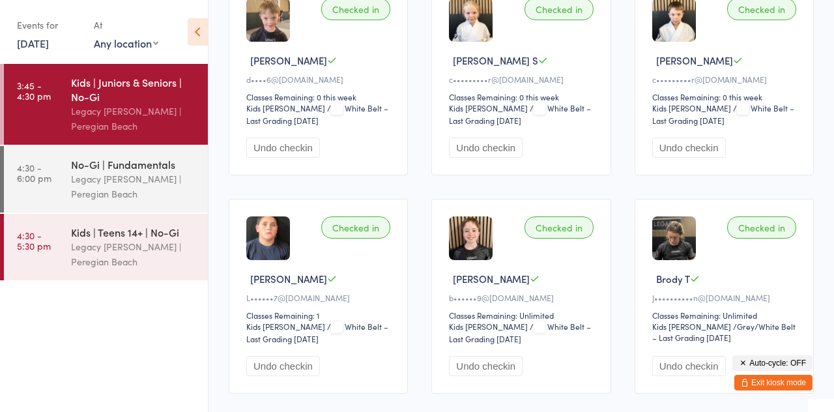
scroll to position [182, 0]
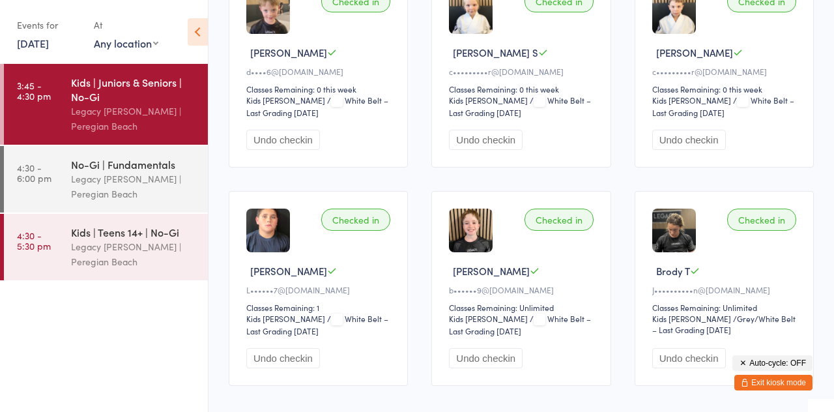
click at [285, 357] on button "Undo checkin" at bounding box center [283, 358] width 74 height 20
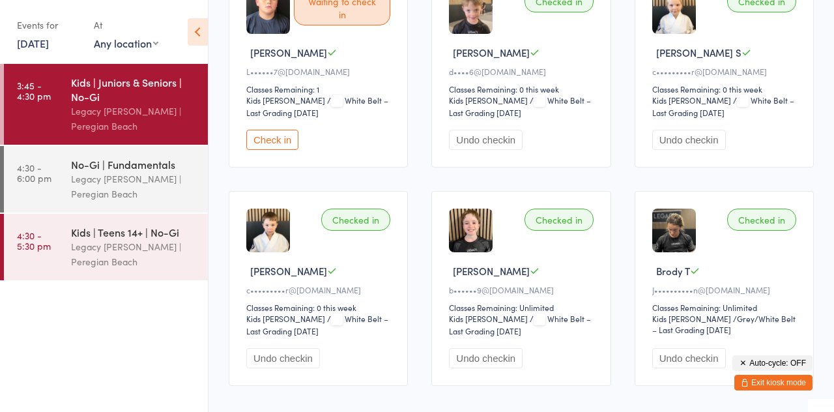
click at [276, 145] on button "Check in" at bounding box center [272, 140] width 52 height 20
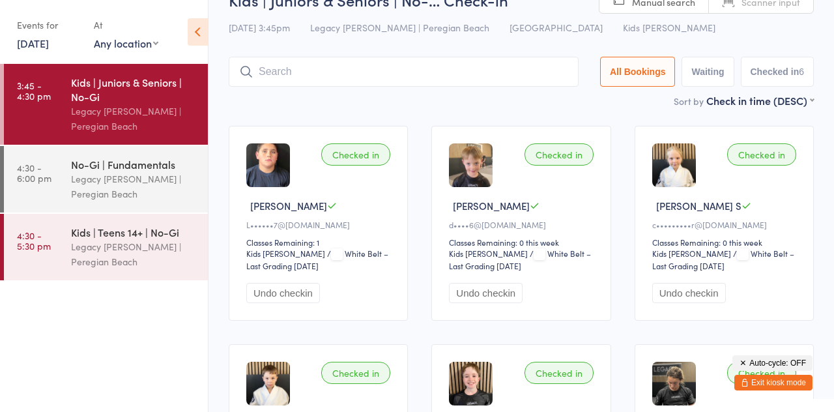
scroll to position [0, 0]
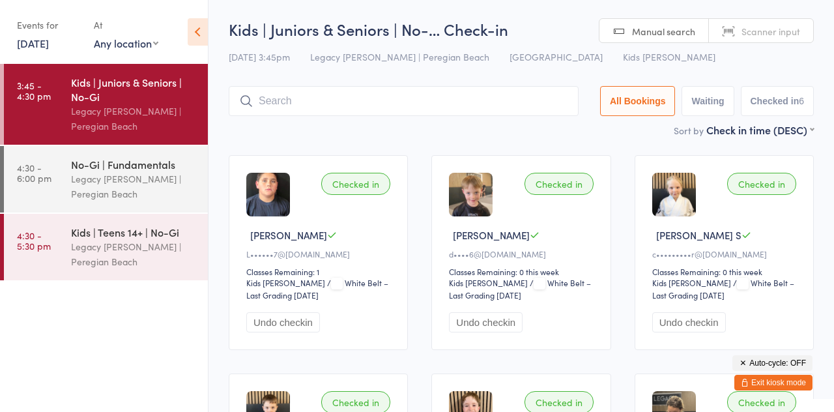
click at [707, 107] on button "Waiting" at bounding box center [708, 101] width 52 height 30
select select "0"
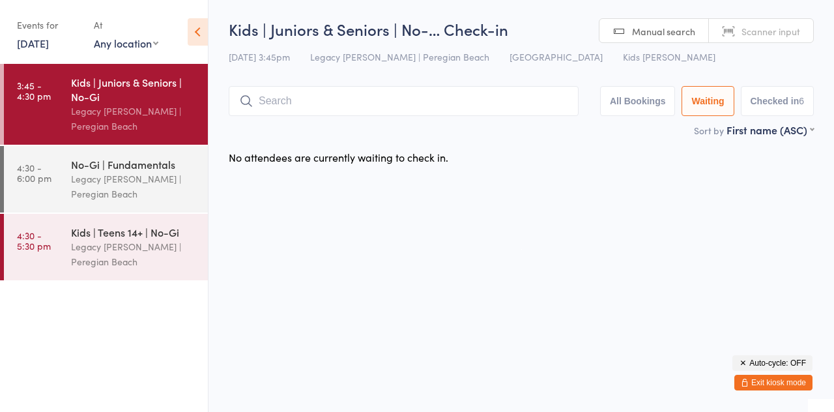
click at [507, 104] on input "search" at bounding box center [404, 101] width 350 height 30
type input "[PERSON_NAME]"
click at [636, 106] on button "All Bookings" at bounding box center [638, 101] width 76 height 30
select select "5"
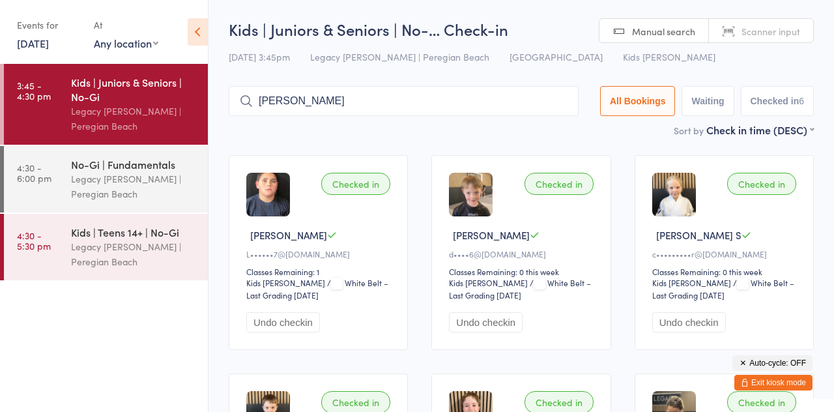
click at [471, 115] on input "[PERSON_NAME]" at bounding box center [404, 101] width 350 height 30
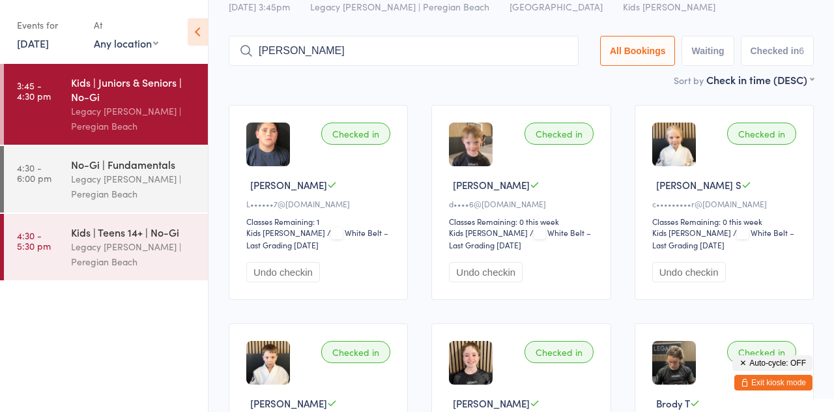
scroll to position [87, 0]
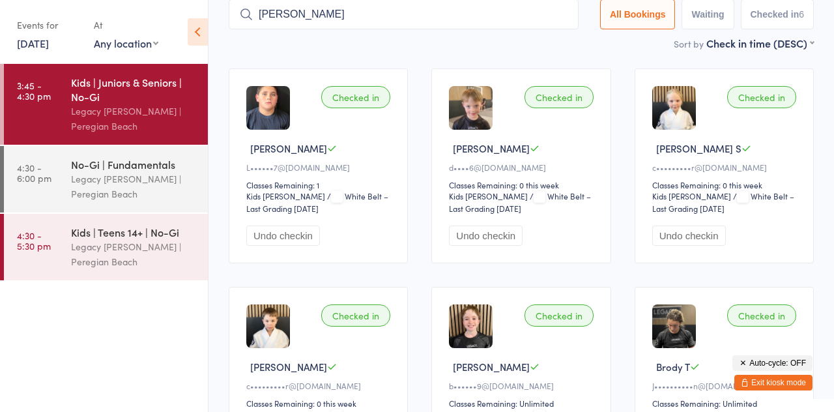
type input "[PERSON_NAME]"
click at [392, 46] on div "Sort by Check in time (DESC) First name (ASC) First name (DESC) Last name (ASC)…" at bounding box center [521, 43] width 585 height 14
click at [331, 9] on input "[PERSON_NAME]" at bounding box center [404, 14] width 350 height 30
click at [44, 47] on link "[DATE]" at bounding box center [33, 43] width 32 height 14
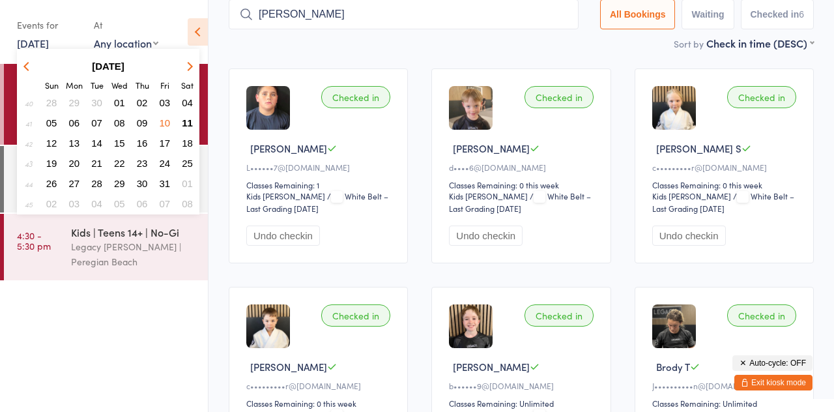
click at [183, 128] on button "11" at bounding box center [187, 123] width 20 height 18
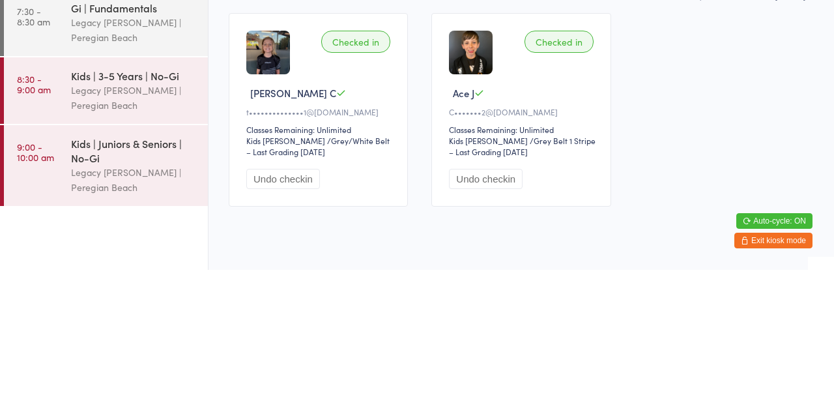
click at [151, 293] on div "Kids | Juniors & Seniors | No-Gi" at bounding box center [134, 292] width 126 height 29
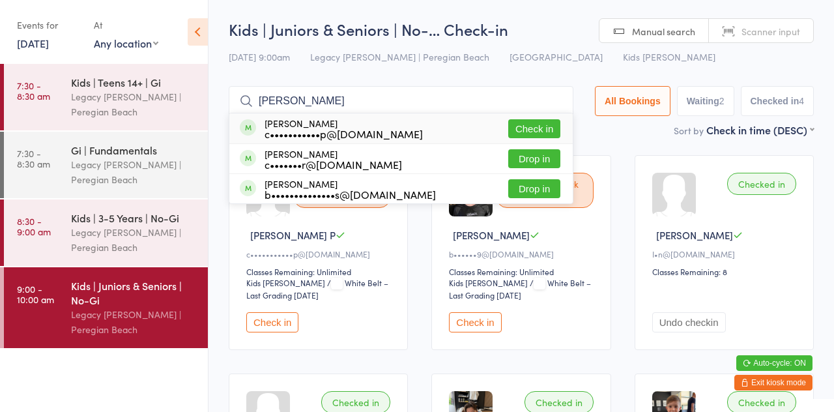
type input "[PERSON_NAME]"
click at [553, 133] on button "Check in" at bounding box center [534, 128] width 52 height 19
